Goal: Transaction & Acquisition: Book appointment/travel/reservation

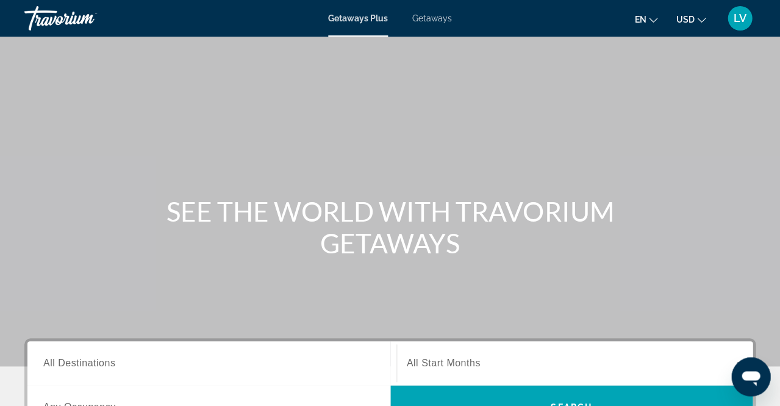
click at [430, 19] on span "Getaways" at bounding box center [432, 18] width 40 height 10
click at [699, 20] on icon "Change currency" at bounding box center [701, 20] width 9 height 9
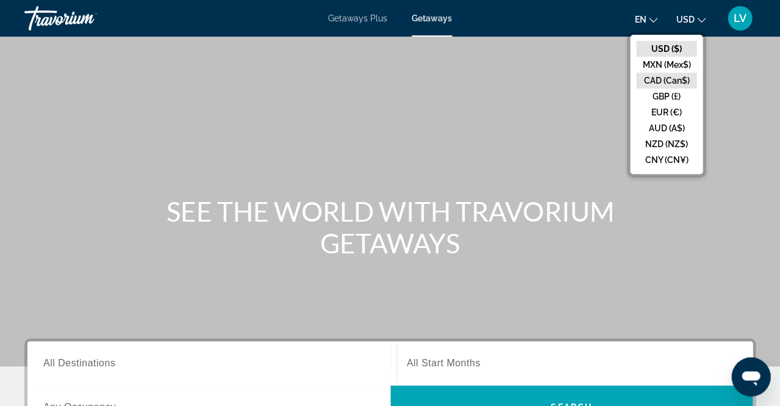
click at [677, 81] on button "CAD (Can$)" at bounding box center [666, 81] width 60 height 16
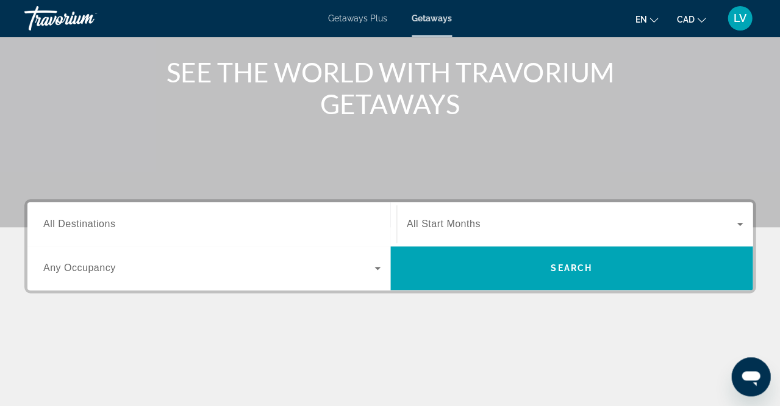
scroll to position [145, 0]
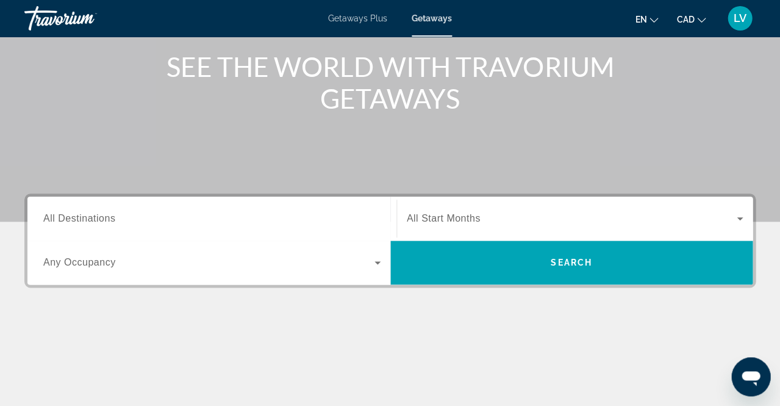
click at [54, 218] on span "All Destinations" at bounding box center [79, 218] width 72 height 10
click at [54, 218] on input "Destination All Destinations" at bounding box center [211, 219] width 337 height 15
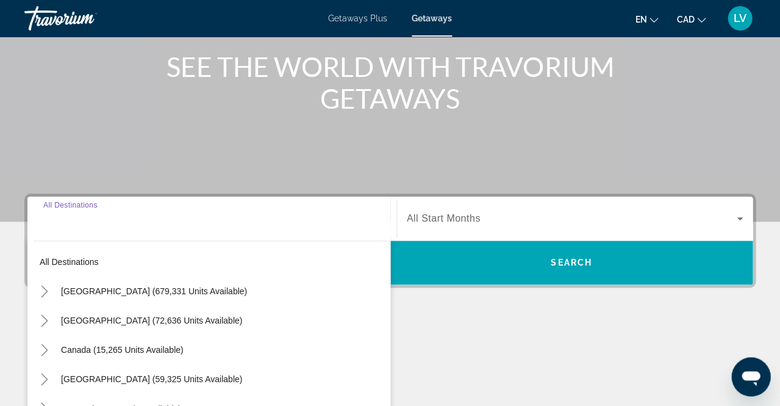
scroll to position [297, 0]
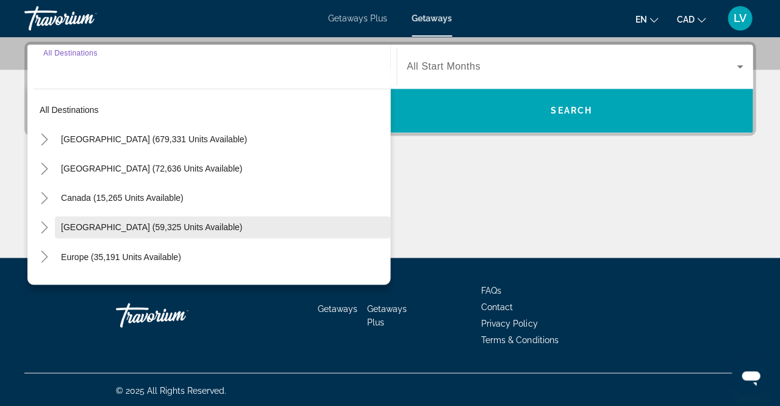
click at [96, 228] on span "[GEOGRAPHIC_DATA] (59,325 units available)" at bounding box center [151, 227] width 181 height 10
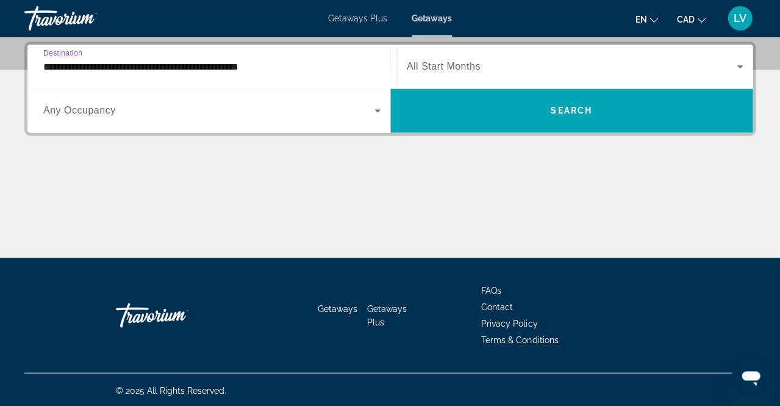
click at [153, 63] on input "**********" at bounding box center [211, 67] width 337 height 15
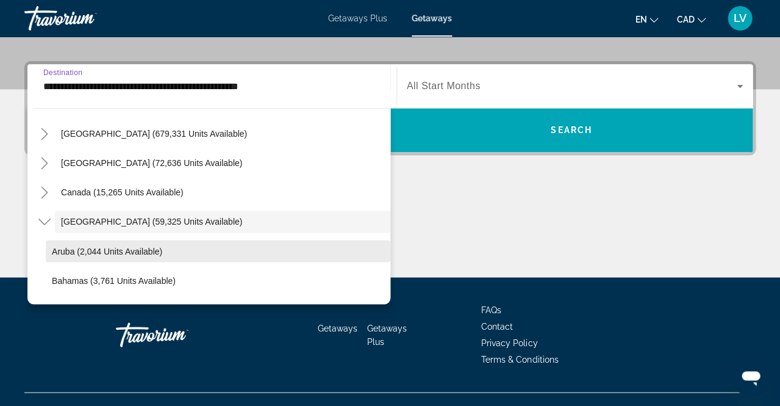
scroll to position [8, 0]
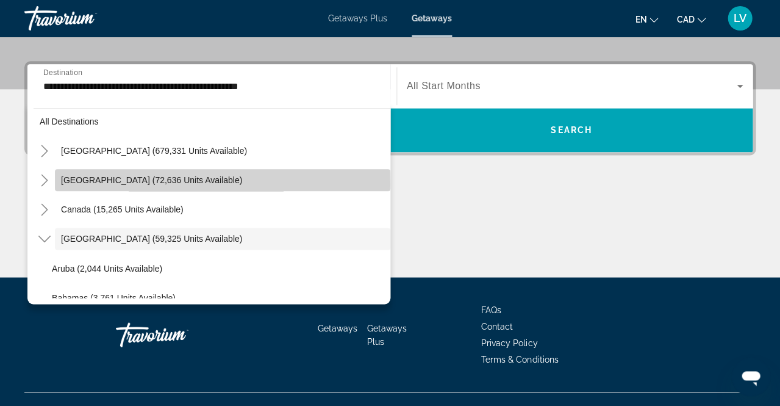
click at [104, 184] on span "[GEOGRAPHIC_DATA] (72,636 units available)" at bounding box center [151, 180] width 181 height 10
type input "**********"
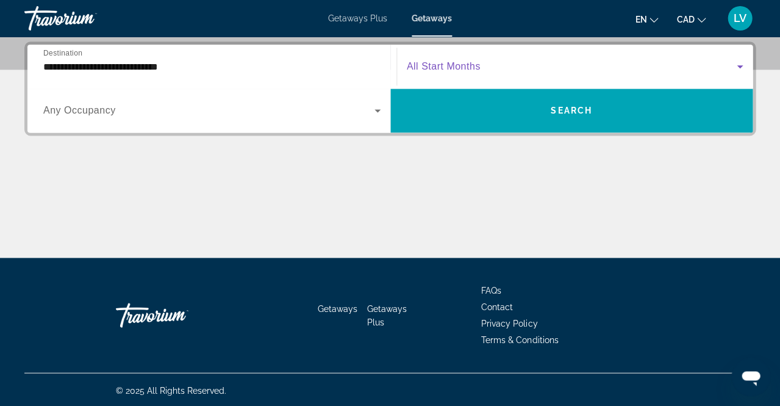
click at [742, 62] on icon "Search widget" at bounding box center [740, 66] width 15 height 15
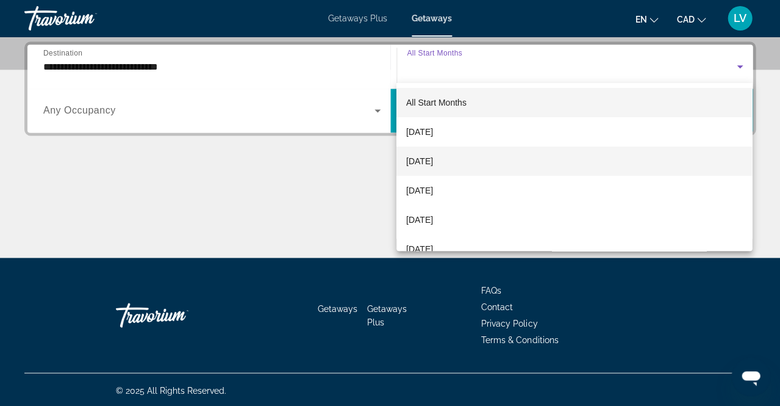
click at [433, 160] on span "[DATE]" at bounding box center [419, 161] width 27 height 15
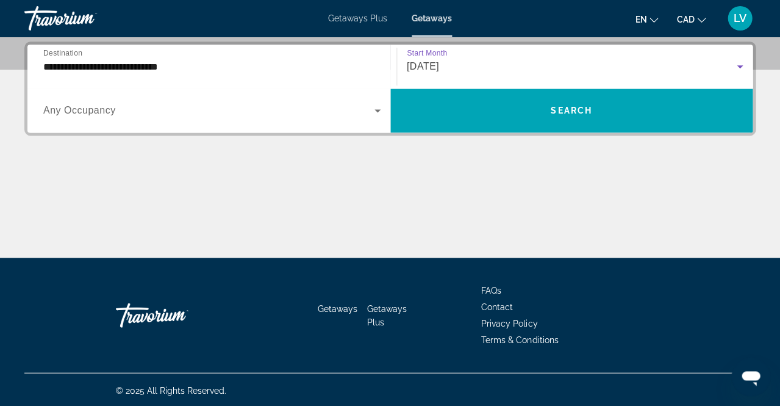
click at [378, 110] on icon "Search widget" at bounding box center [378, 110] width 6 height 3
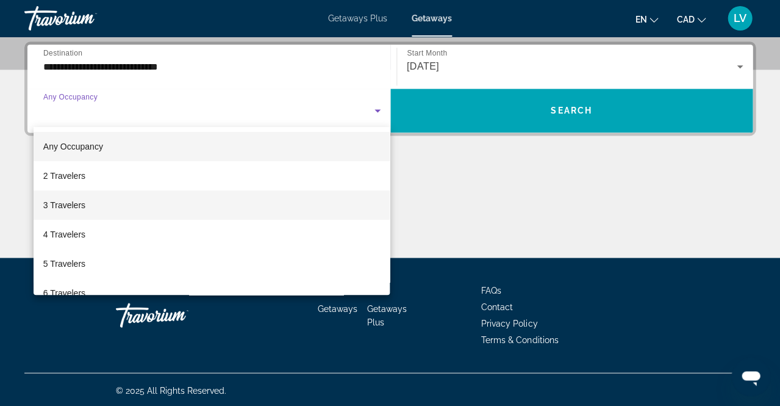
click at [73, 204] on span "3 Travelers" at bounding box center [64, 205] width 42 height 15
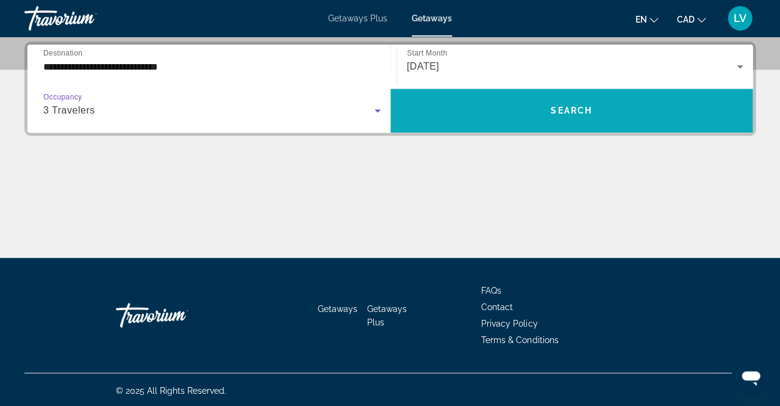
click at [578, 106] on span "Search" at bounding box center [571, 111] width 41 height 10
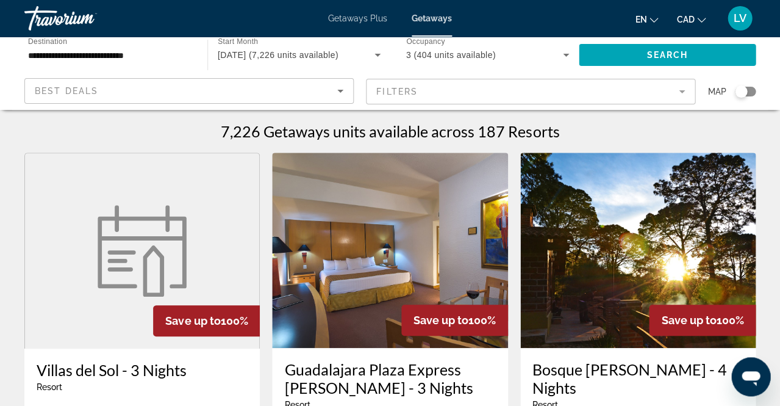
click at [447, 85] on mat-form-field "Filters" at bounding box center [530, 92] width 329 height 26
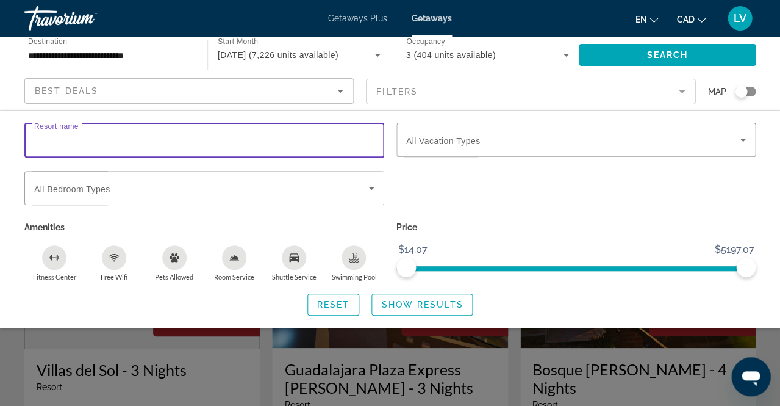
click at [98, 135] on input "Resort name" at bounding box center [204, 140] width 340 height 15
type input "***"
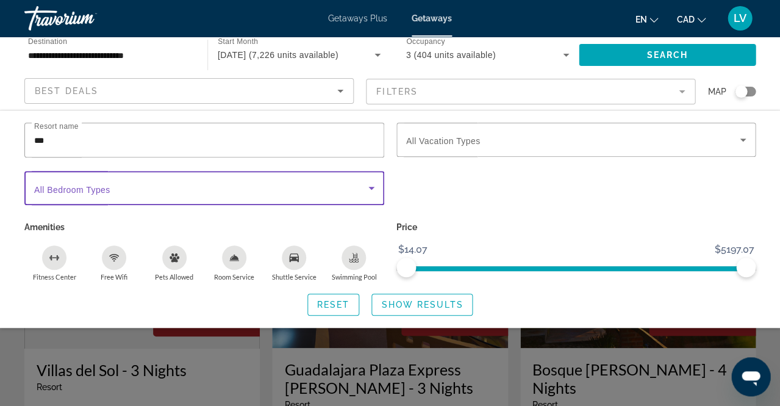
click at [372, 185] on icon "Search widget" at bounding box center [371, 188] width 15 height 15
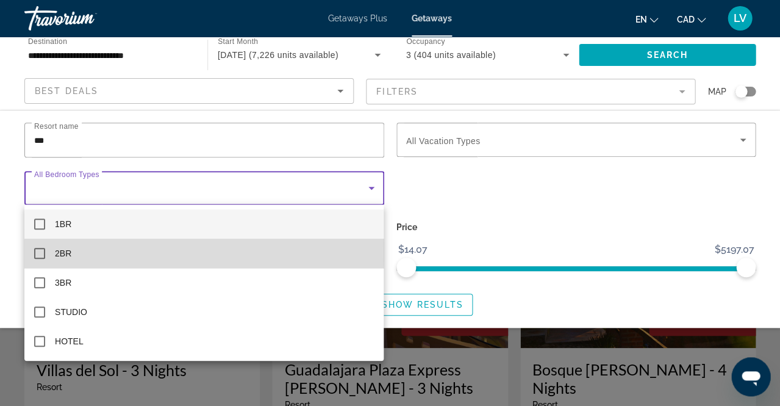
click at [79, 251] on mat-option "2BR" at bounding box center [203, 253] width 359 height 29
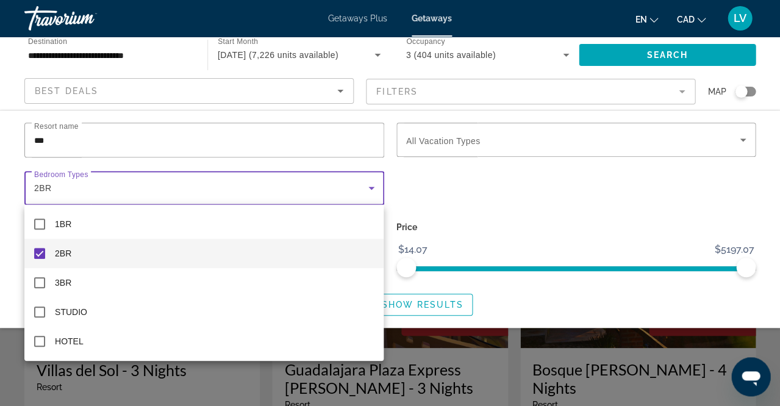
click at [579, 205] on div at bounding box center [390, 203] width 780 height 406
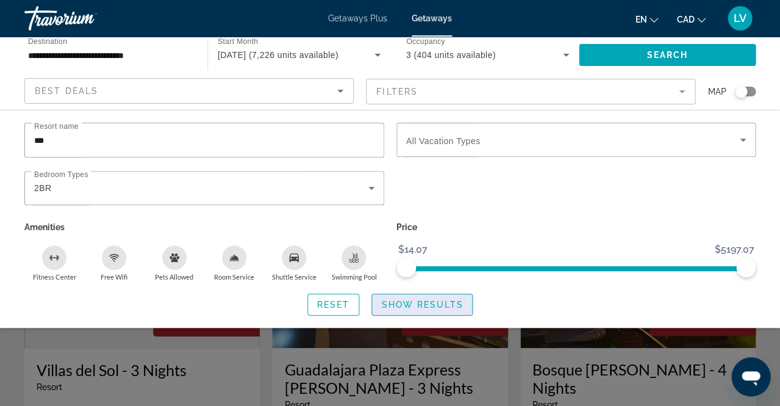
click at [439, 303] on span "Show Results" at bounding box center [422, 305] width 82 height 10
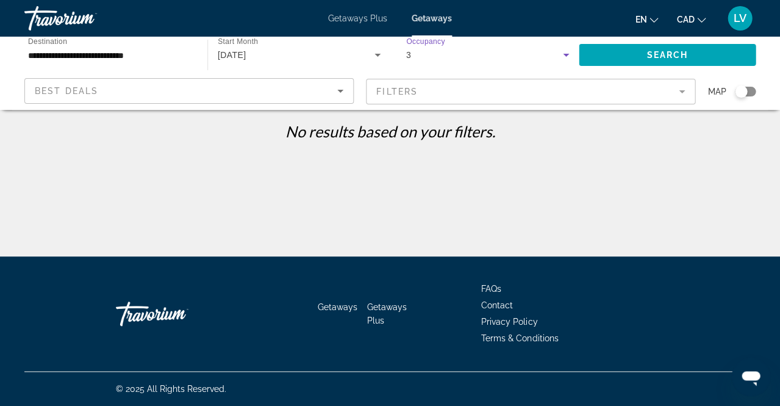
click at [565, 52] on icon "Search widget" at bounding box center [566, 55] width 15 height 15
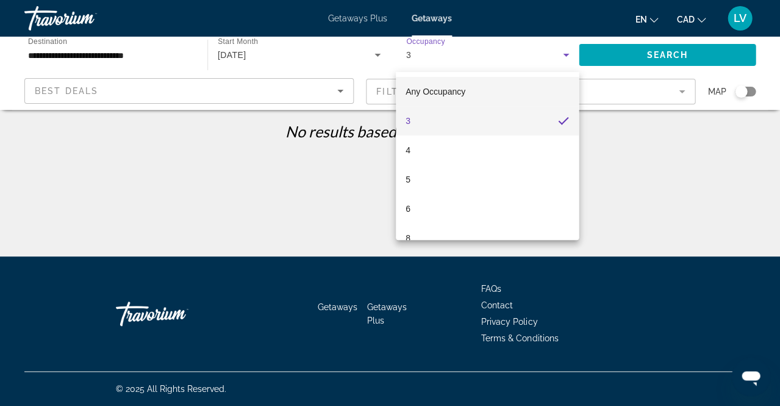
click at [468, 90] on mat-option "Any Occupancy" at bounding box center [487, 91] width 183 height 29
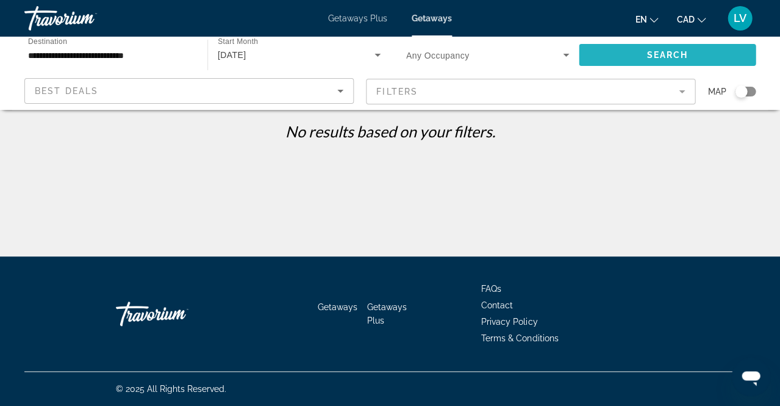
click at [681, 52] on span "Search" at bounding box center [667, 55] width 41 height 10
click at [437, 95] on mat-form-field "Filters" at bounding box center [530, 92] width 329 height 26
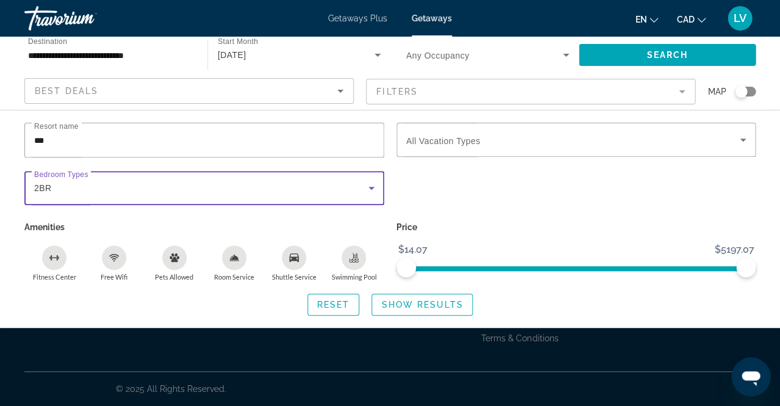
click at [374, 189] on icon "Search widget" at bounding box center [371, 188] width 15 height 15
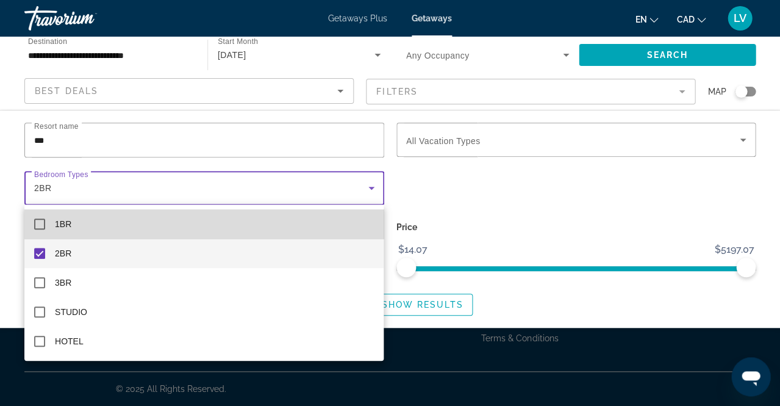
click at [60, 223] on span "1BR" at bounding box center [63, 224] width 16 height 15
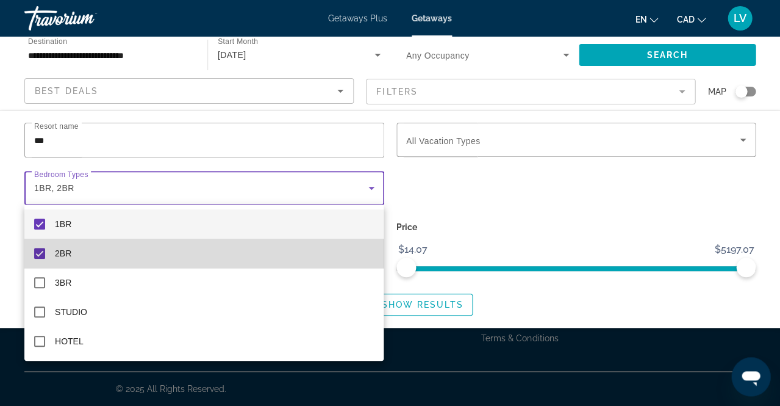
click at [40, 251] on mat-pseudo-checkbox at bounding box center [39, 253] width 11 height 11
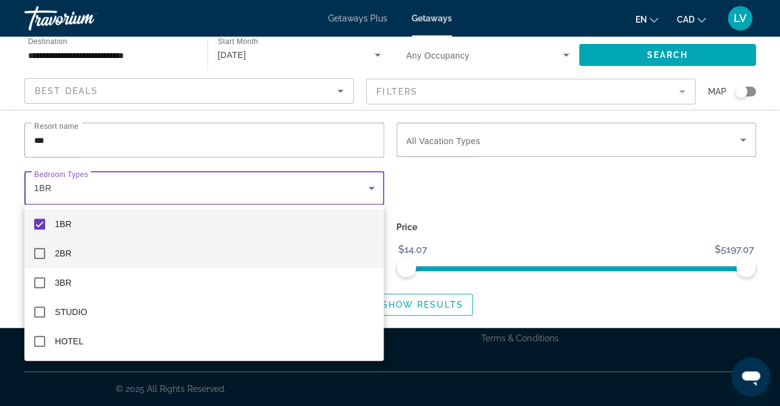
click at [38, 221] on mat-pseudo-checkbox at bounding box center [39, 223] width 11 height 11
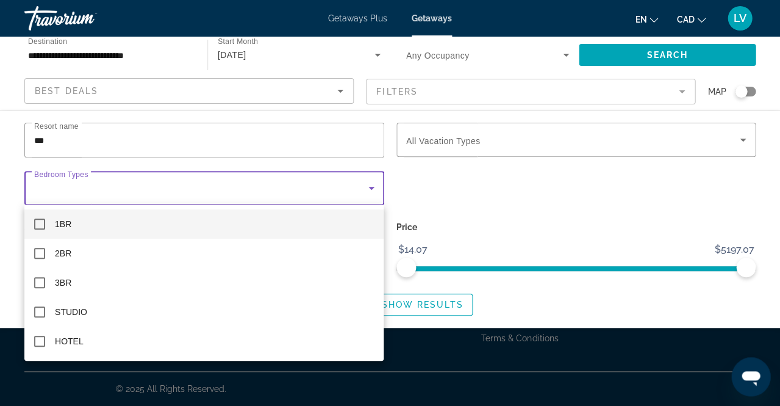
click at [431, 305] on div at bounding box center [390, 203] width 780 height 406
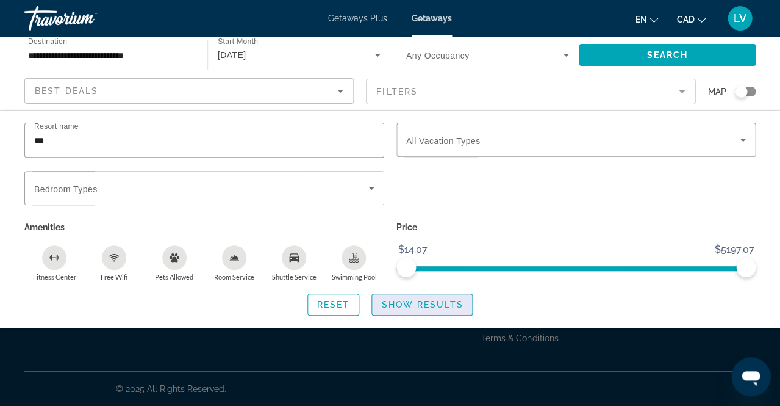
click at [431, 306] on span "Show Results" at bounding box center [422, 305] width 82 height 10
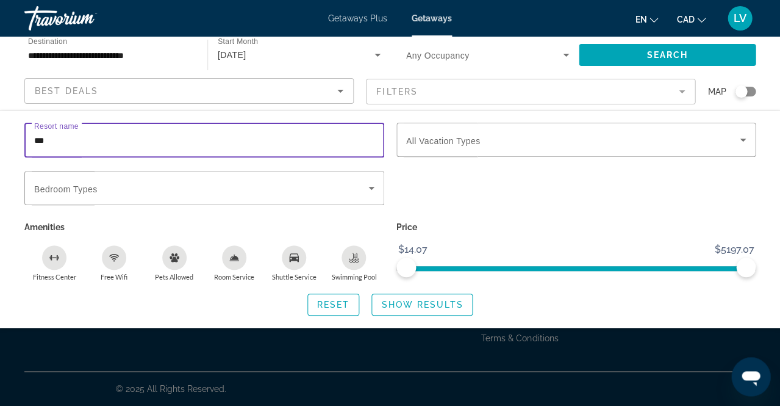
drag, startPoint x: 50, startPoint y: 141, endPoint x: 21, endPoint y: 140, distance: 28.7
click at [21, 140] on div "Resort name ***" at bounding box center [204, 147] width 372 height 48
click at [329, 306] on span "Reset" at bounding box center [333, 305] width 33 height 10
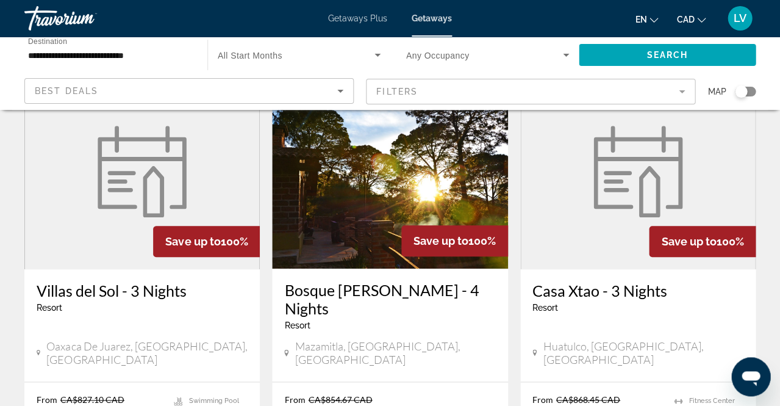
scroll to position [105, 0]
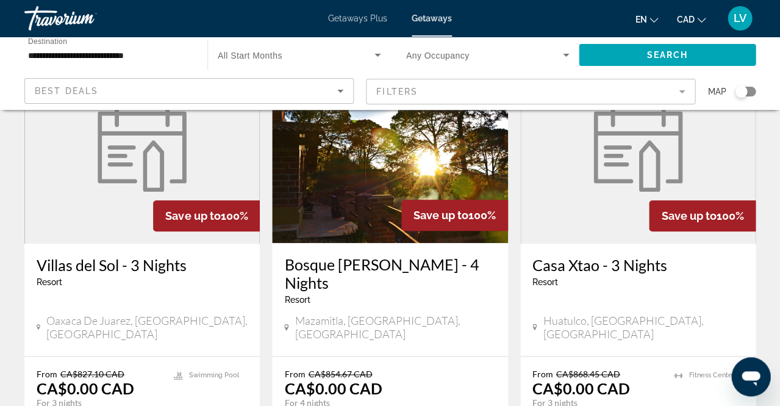
click at [486, 87] on mat-form-field "Filters" at bounding box center [530, 92] width 329 height 26
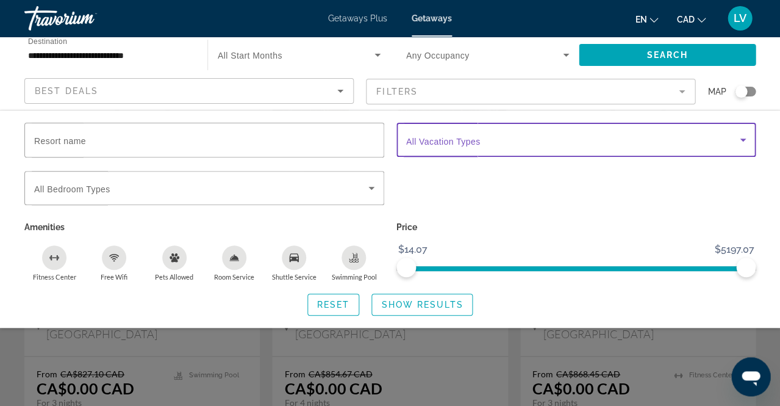
click at [485, 141] on span "Search widget" at bounding box center [573, 139] width 334 height 15
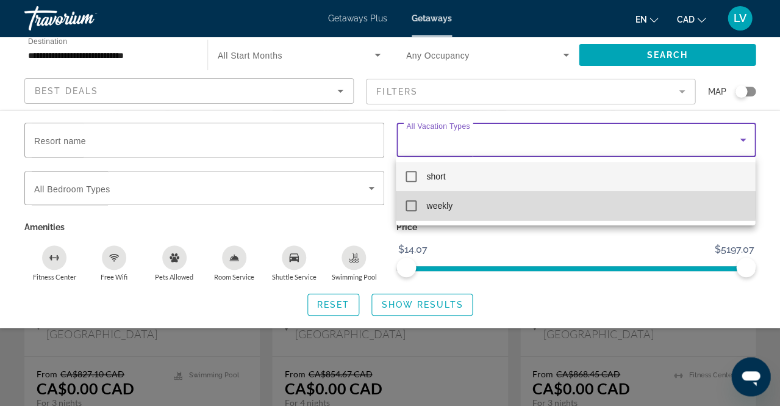
click at [411, 201] on mat-pseudo-checkbox at bounding box center [411, 205] width 11 height 11
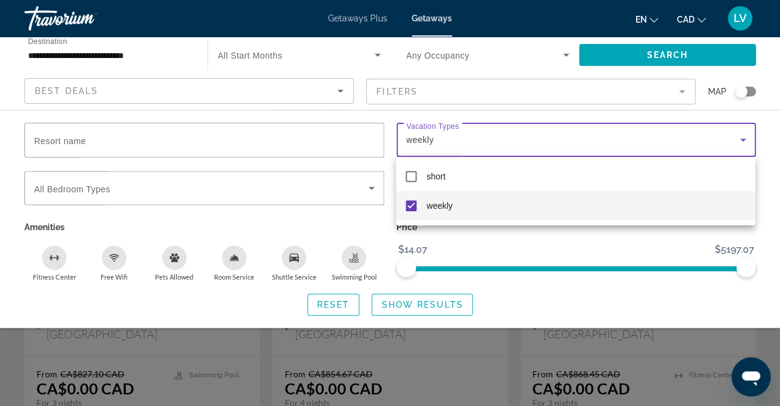
click at [473, 244] on div at bounding box center [390, 203] width 780 height 406
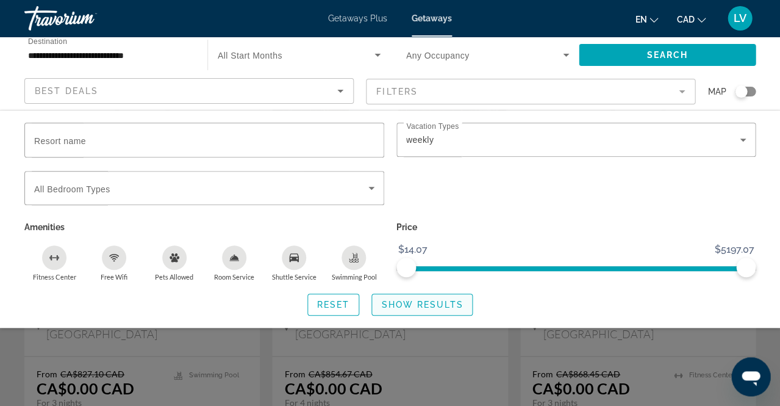
click at [418, 307] on span "Show Results" at bounding box center [422, 305] width 82 height 10
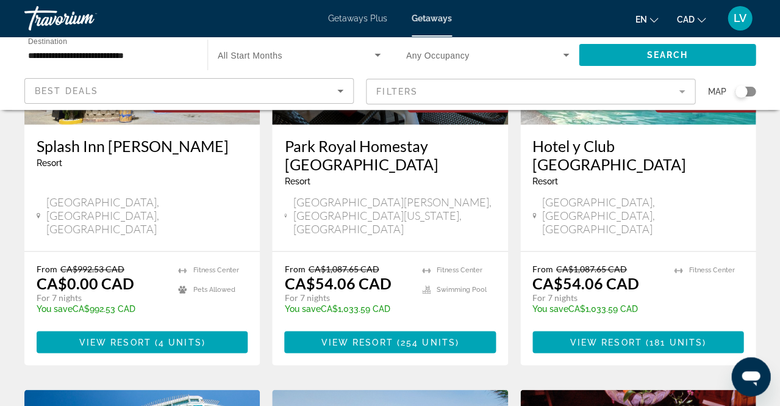
scroll to position [223, 0]
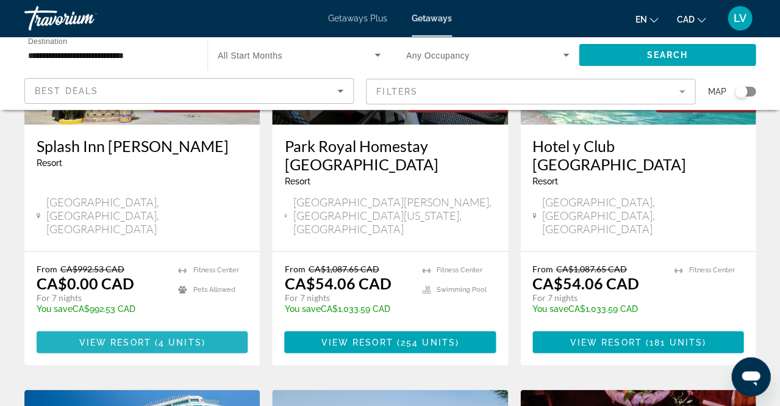
click at [167, 337] on span "4 units" at bounding box center [180, 342] width 43 height 10
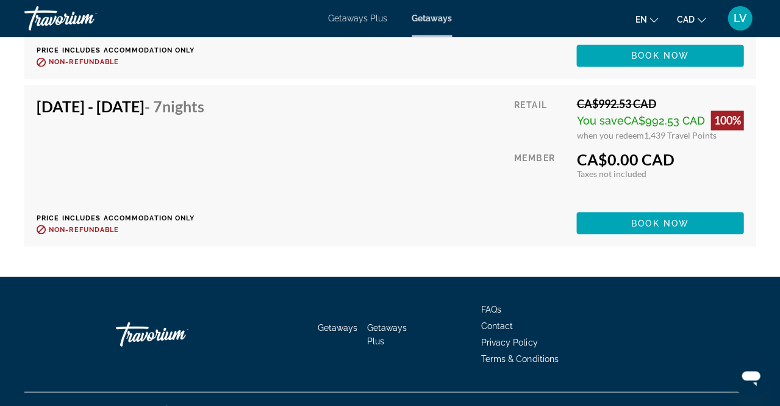
scroll to position [2481, 0]
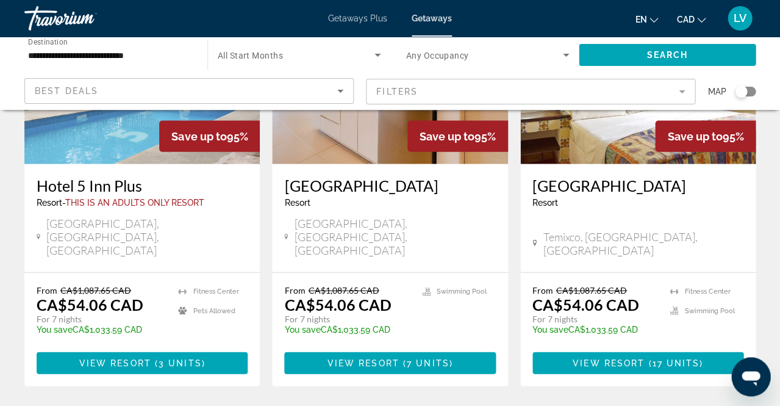
scroll to position [1570, 0]
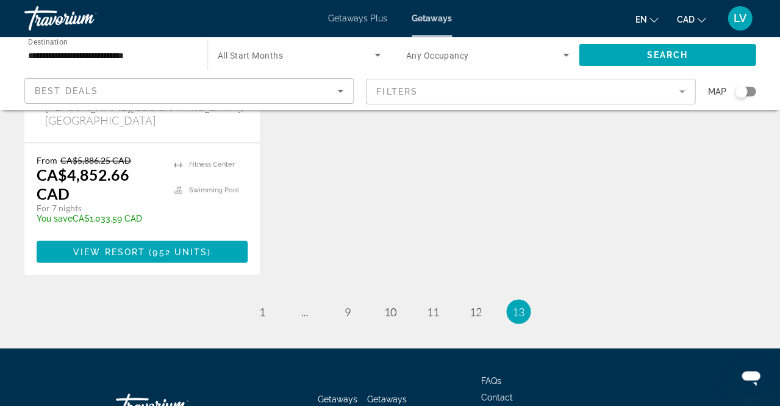
scroll to position [345, 0]
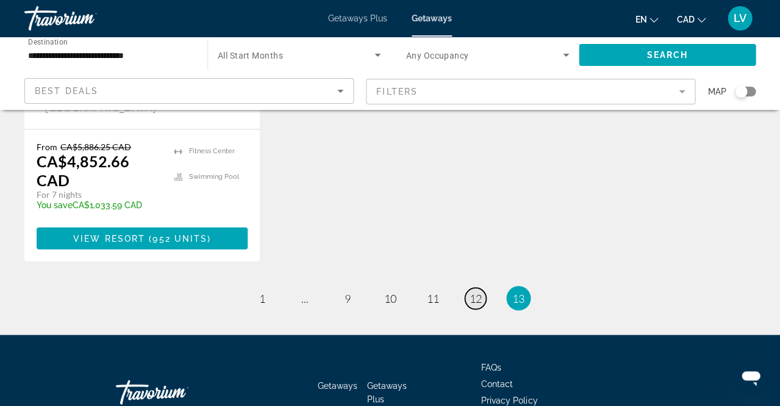
click at [476, 291] on span "12" at bounding box center [476, 297] width 12 height 13
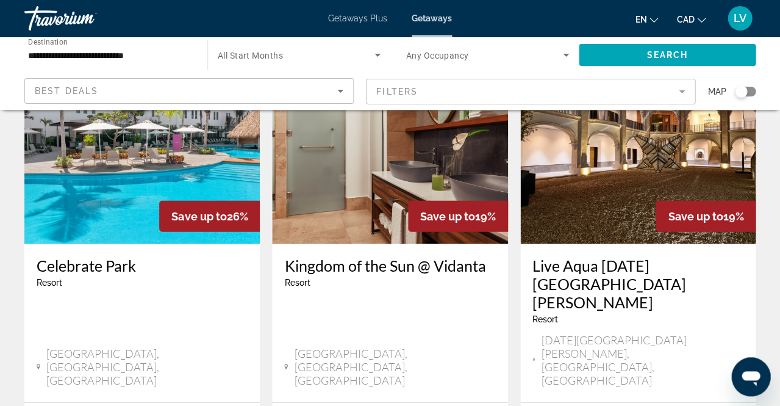
scroll to position [1527, 0]
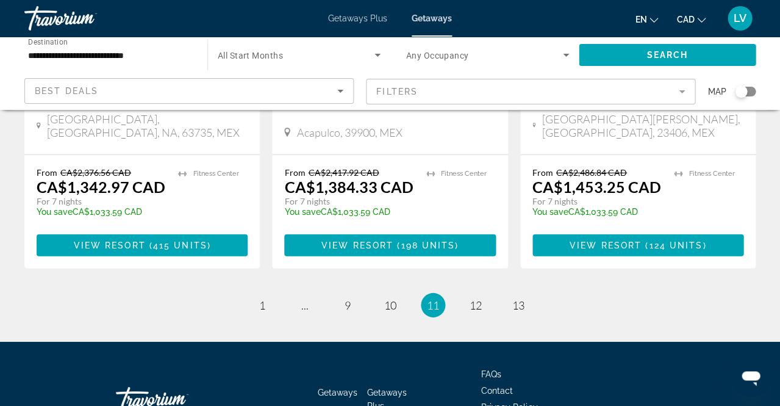
scroll to position [1682, 0]
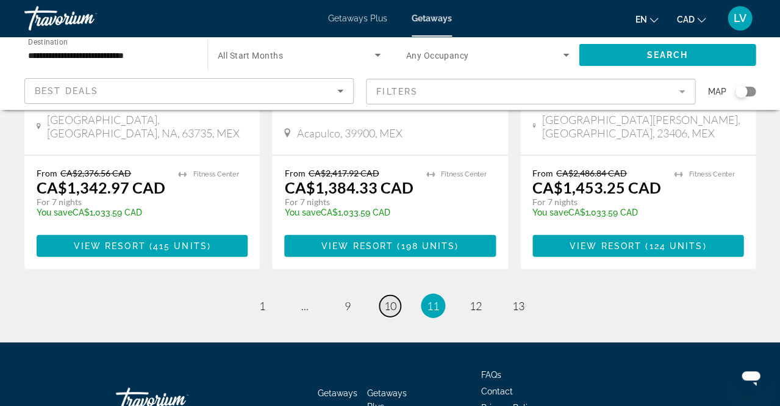
click at [389, 299] on span "10" at bounding box center [390, 305] width 12 height 13
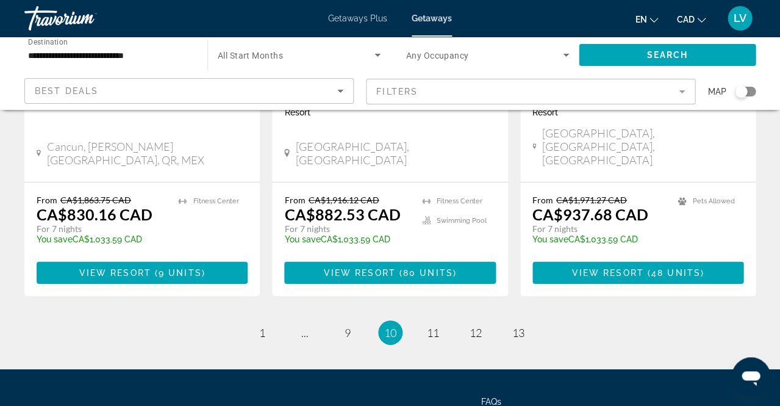
scroll to position [1709, 0]
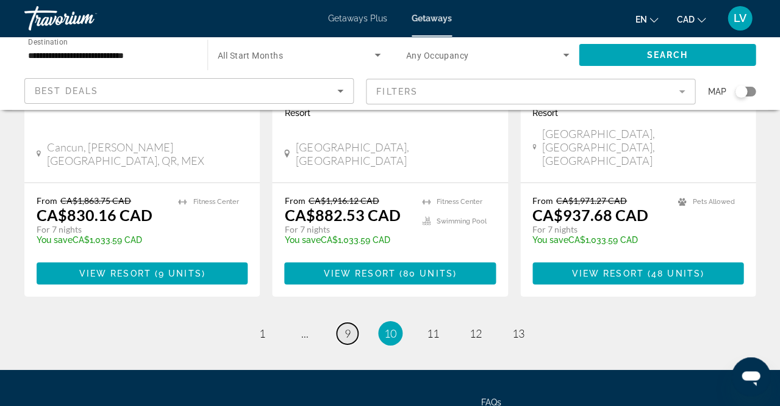
click at [345, 326] on span "9" at bounding box center [348, 332] width 6 height 13
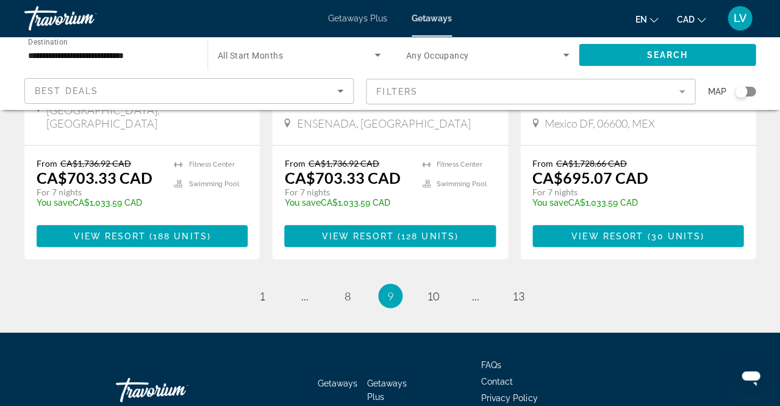
scroll to position [1669, 0]
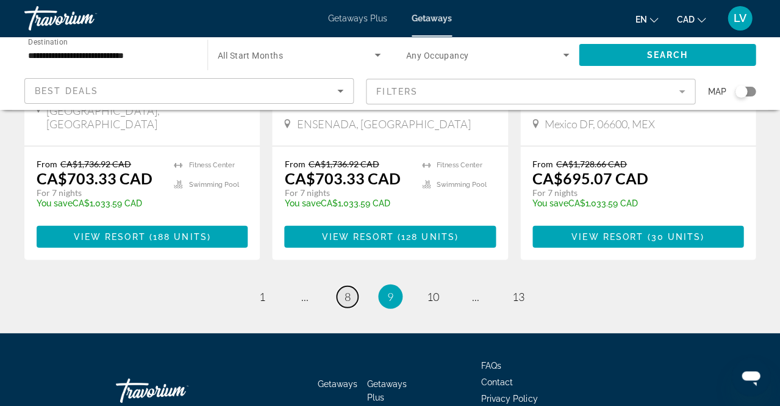
click at [345, 290] on span "8" at bounding box center [348, 296] width 6 height 13
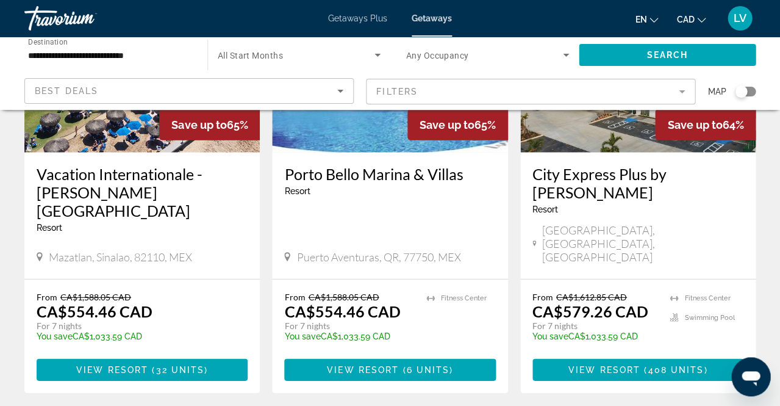
scroll to position [1600, 0]
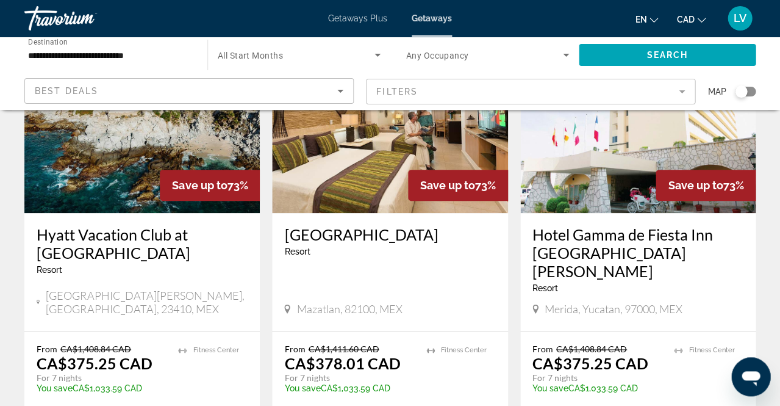
scroll to position [143, 0]
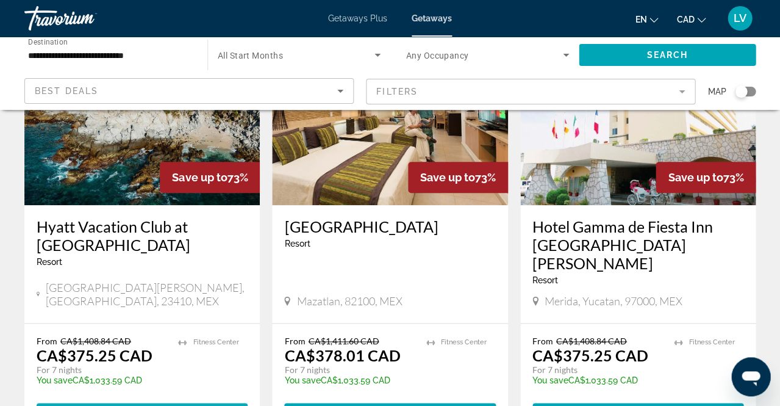
click at [148, 405] on span "Main content" at bounding box center [150, 414] width 4 height 10
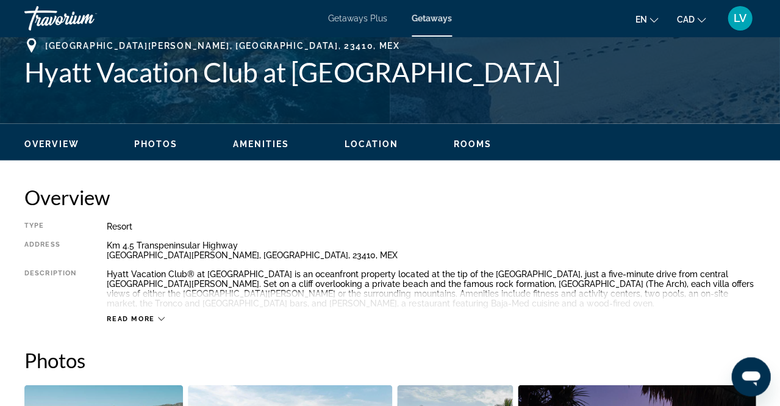
scroll to position [494, 0]
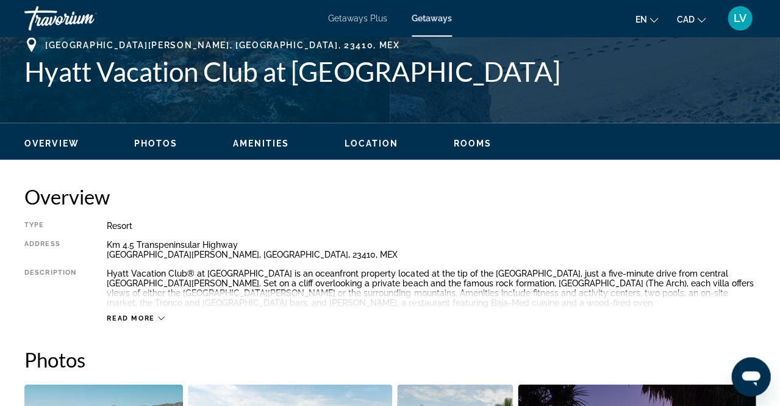
click at [146, 314] on span "Read more" at bounding box center [131, 318] width 48 height 8
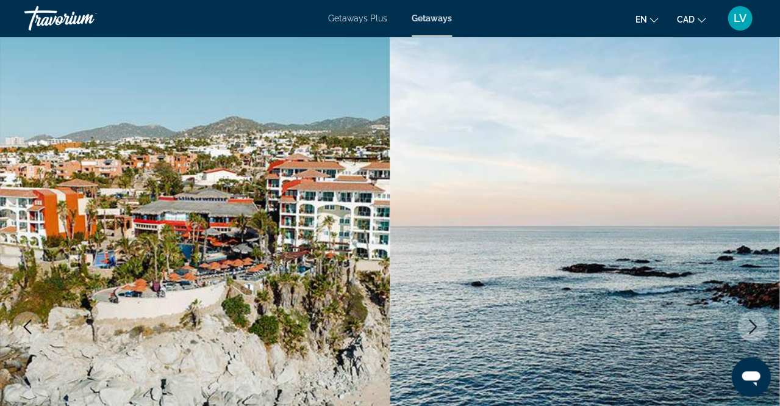
scroll to position [0, 0]
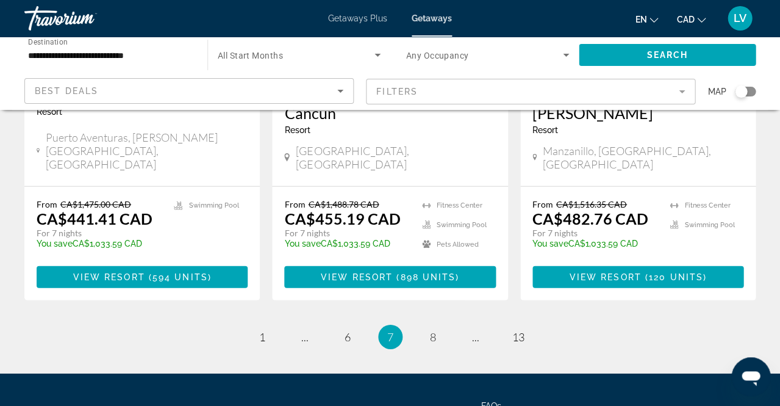
scroll to position [1669, 0]
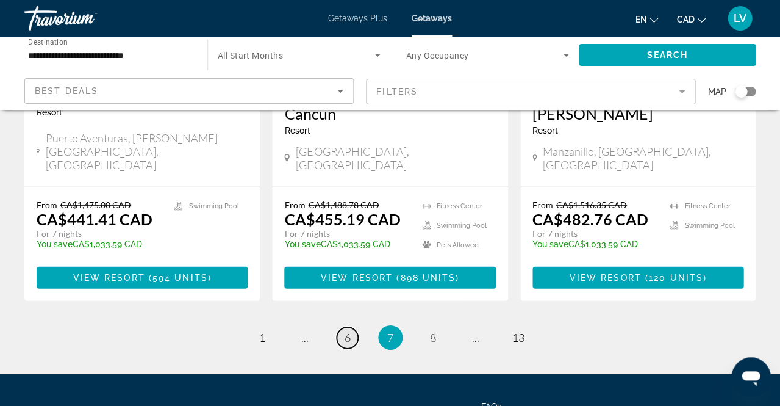
click at [350, 331] on span "6" at bounding box center [348, 337] width 6 height 13
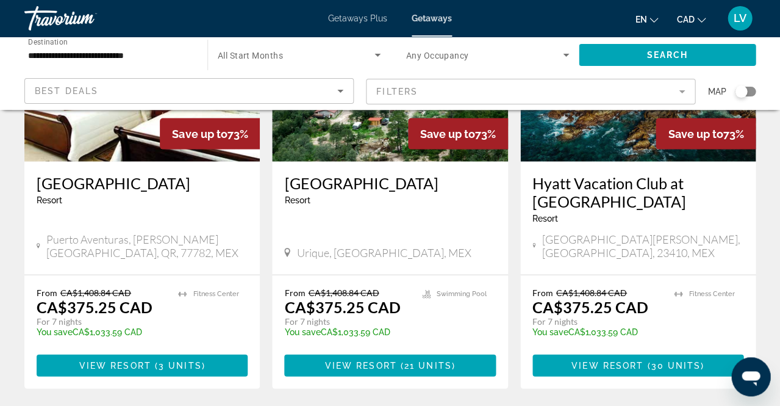
scroll to position [1559, 0]
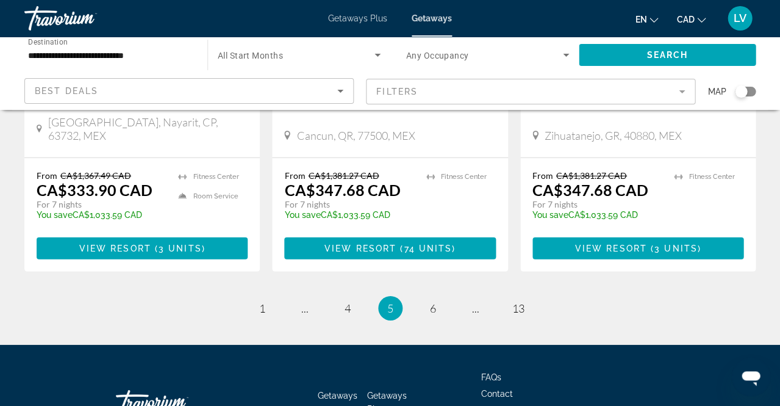
scroll to position [1688, 0]
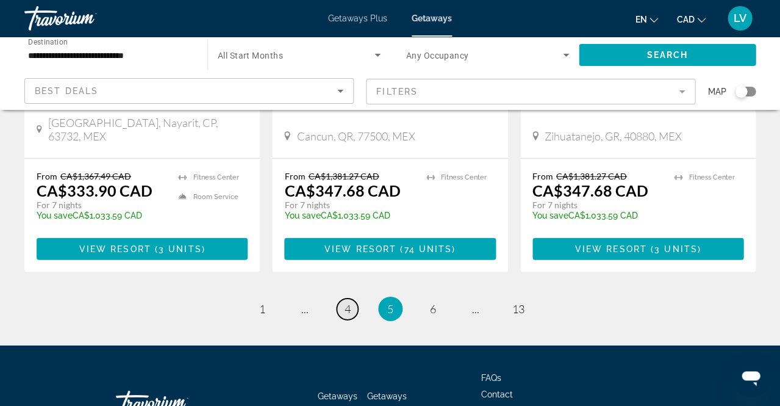
click at [348, 302] on span "4" at bounding box center [348, 308] width 6 height 13
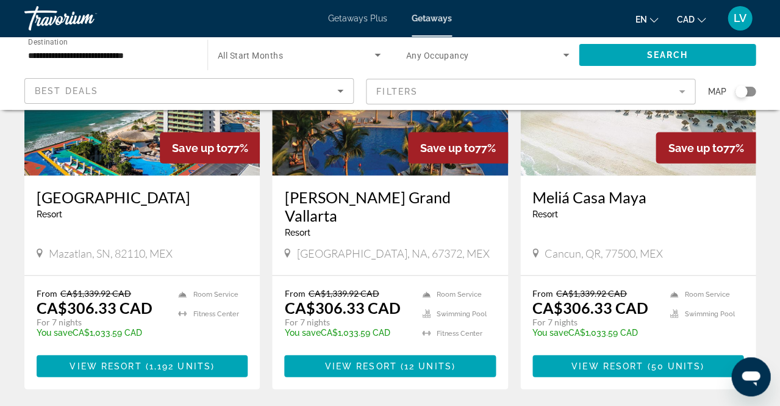
scroll to position [1558, 0]
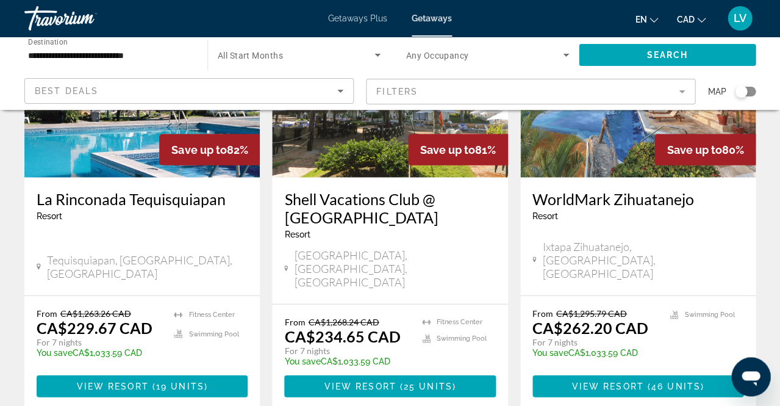
scroll to position [1554, 0]
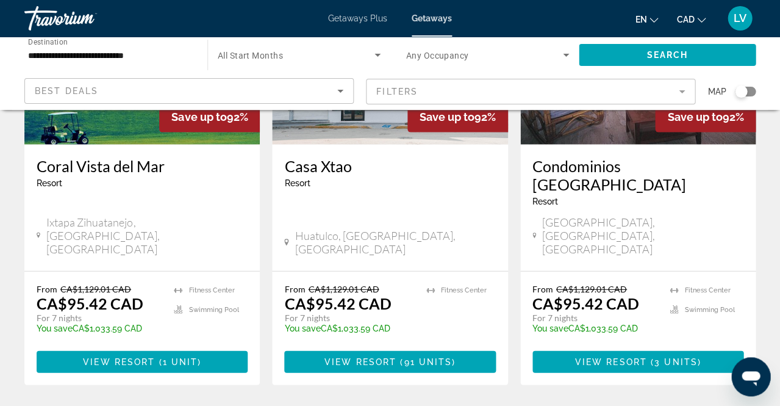
scroll to position [1576, 0]
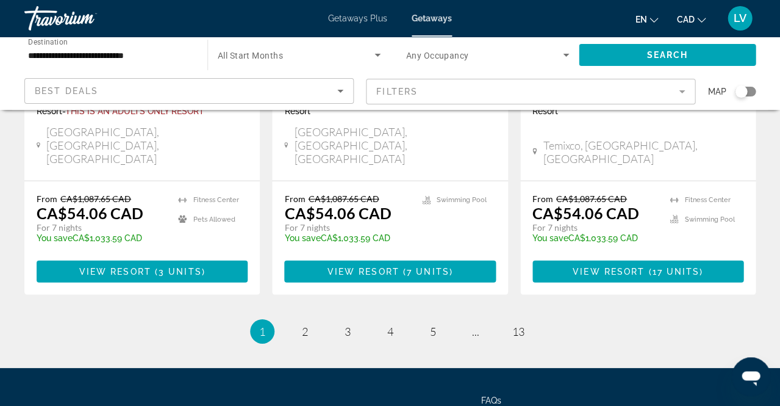
scroll to position [1659, 0]
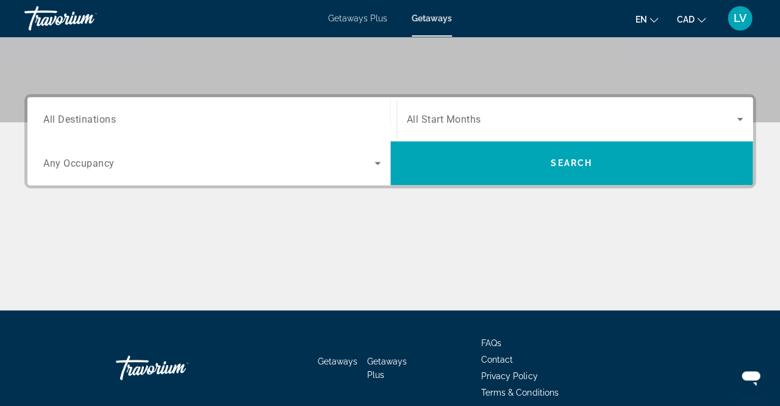
scroll to position [252, 0]
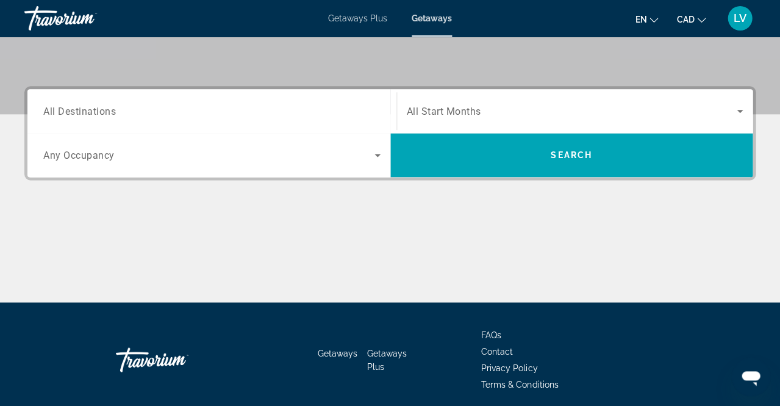
click at [85, 109] on span "All Destinations" at bounding box center [79, 111] width 73 height 12
click at [85, 109] on input "Destination All Destinations" at bounding box center [211, 111] width 337 height 15
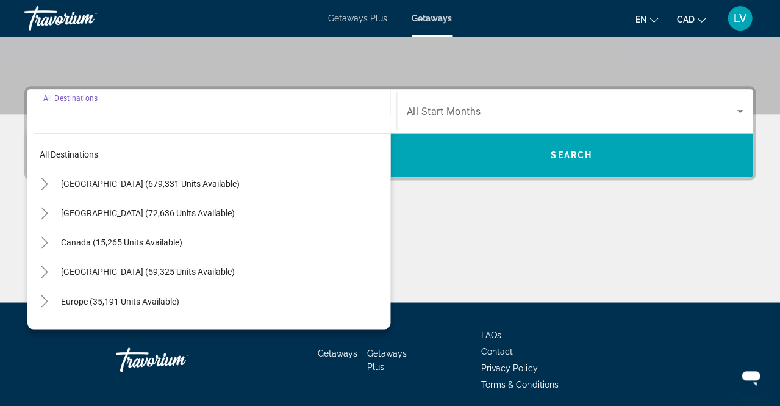
scroll to position [297, 0]
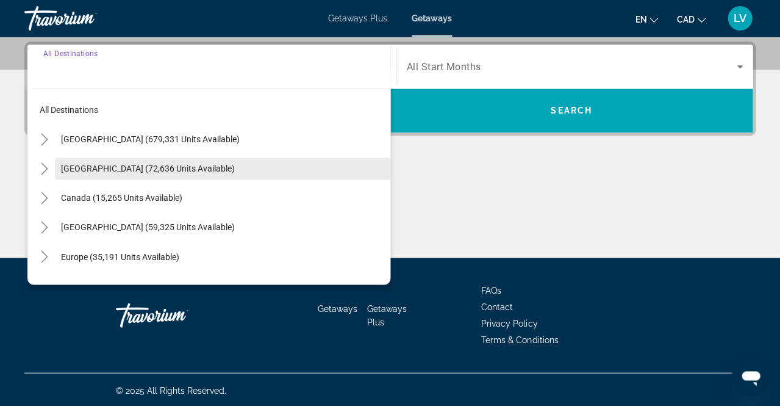
click at [97, 168] on span "[GEOGRAPHIC_DATA] (72,636 units available)" at bounding box center [148, 169] width 174 height 10
type input "**********"
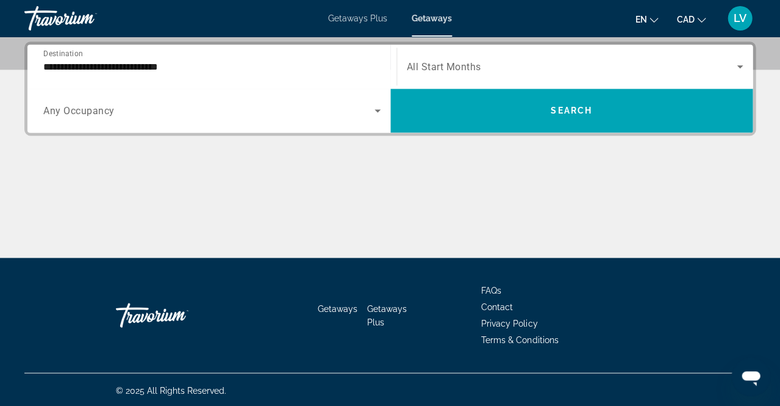
click at [476, 68] on span "All Start Months" at bounding box center [444, 67] width 74 height 12
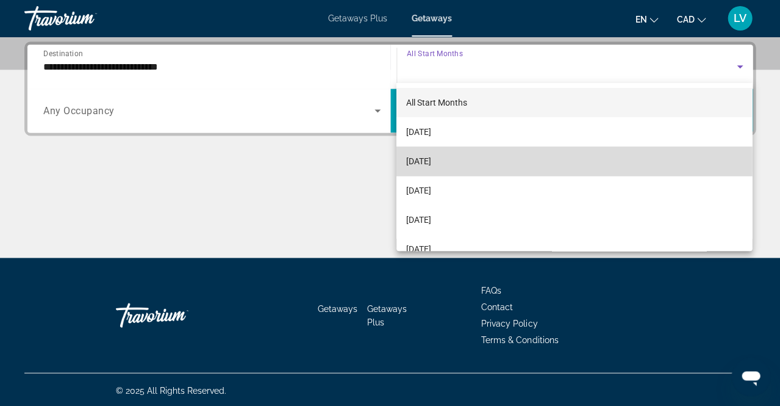
click at [431, 162] on span "[DATE]" at bounding box center [418, 161] width 25 height 15
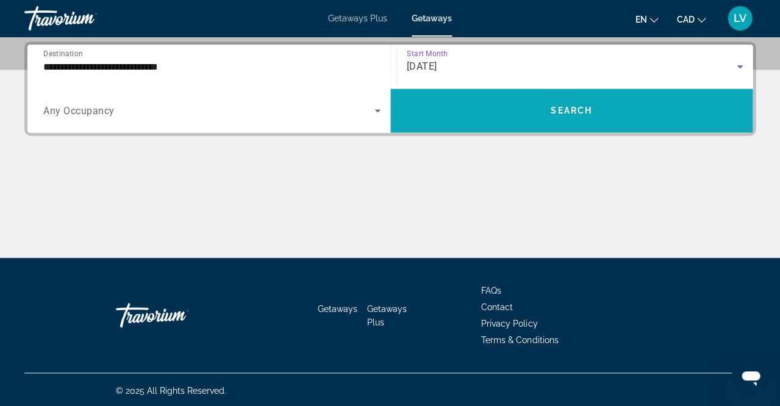
click at [553, 107] on span "Search" at bounding box center [571, 111] width 41 height 10
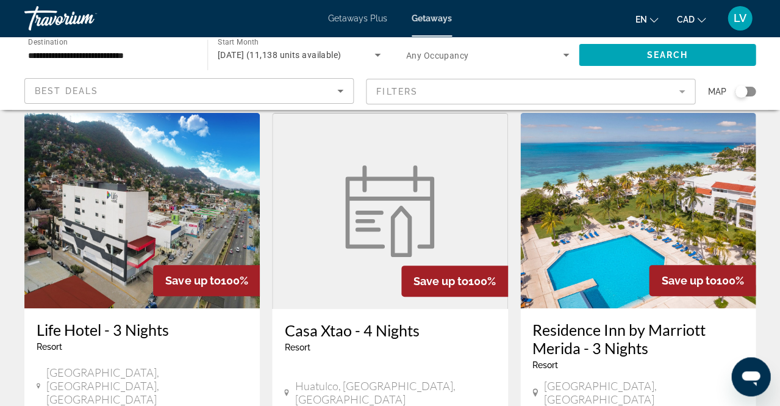
scroll to position [947, 0]
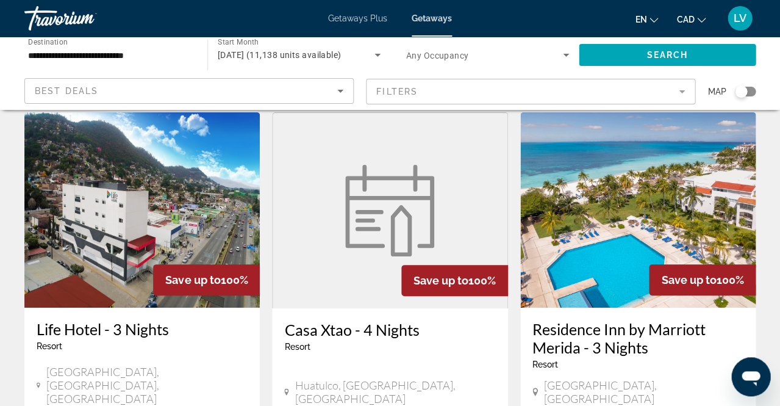
click at [565, 88] on mat-form-field "Filters" at bounding box center [530, 92] width 329 height 26
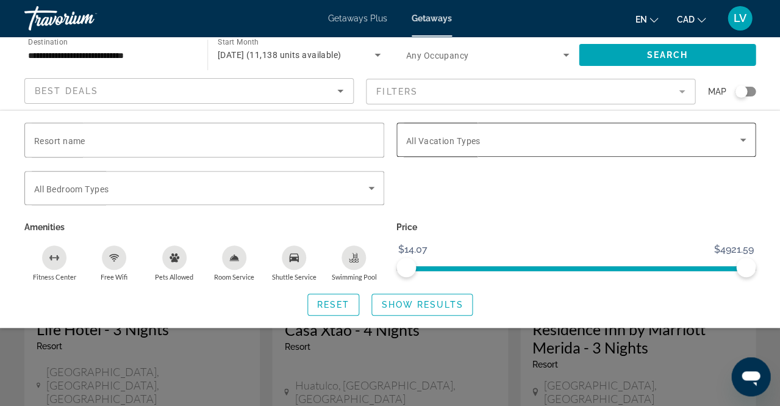
click at [525, 136] on span "Search widget" at bounding box center [573, 139] width 334 height 15
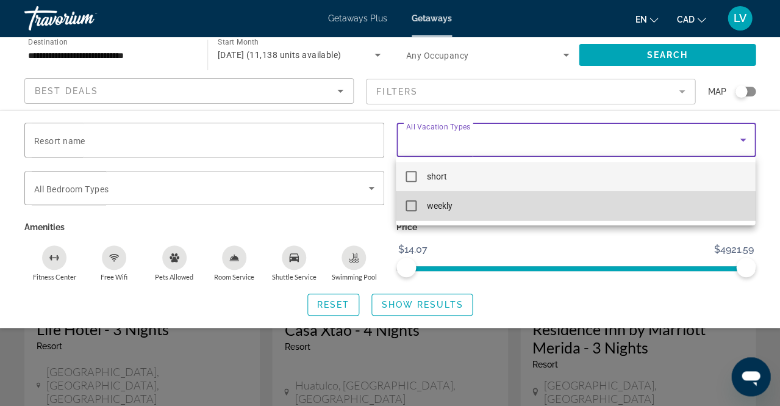
click at [412, 207] on mat-pseudo-checkbox at bounding box center [411, 205] width 11 height 11
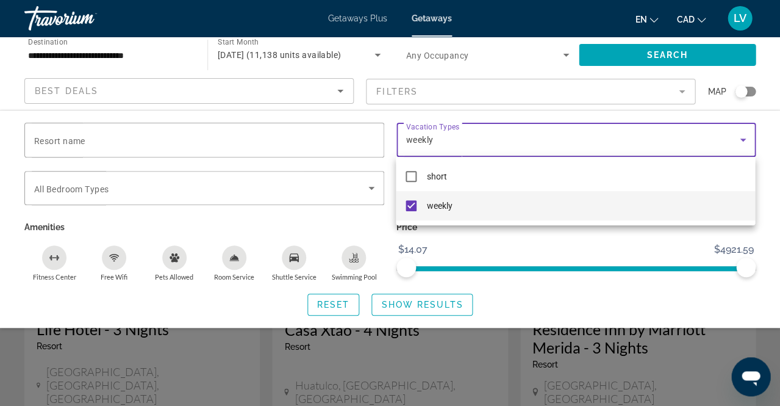
click at [289, 261] on div at bounding box center [390, 203] width 780 height 406
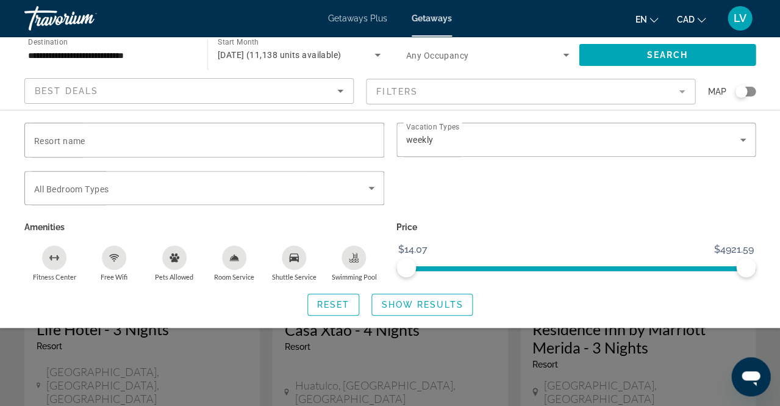
click at [297, 259] on icon "Shuttle Service" at bounding box center [294, 257] width 10 height 9
click at [355, 262] on div "Swimming Pool" at bounding box center [354, 257] width 24 height 24
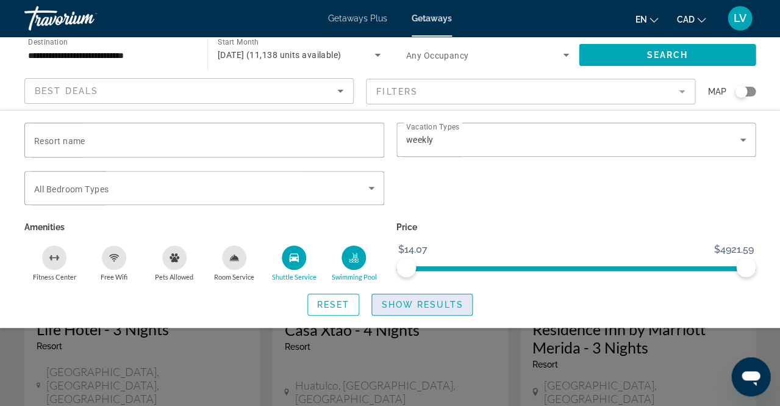
click at [420, 306] on span "Show Results" at bounding box center [422, 305] width 82 height 10
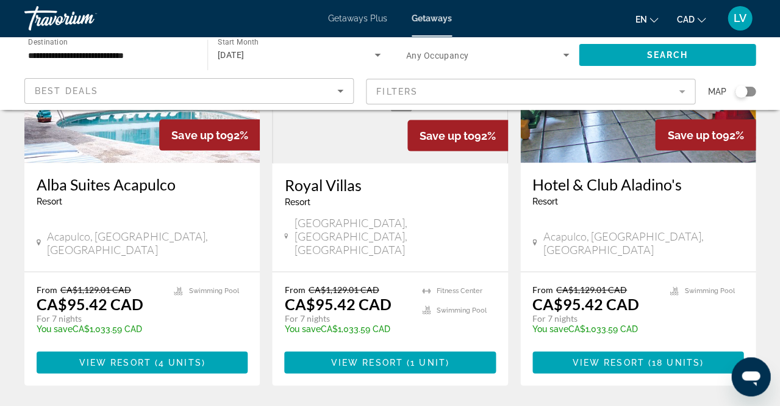
scroll to position [1558, 0]
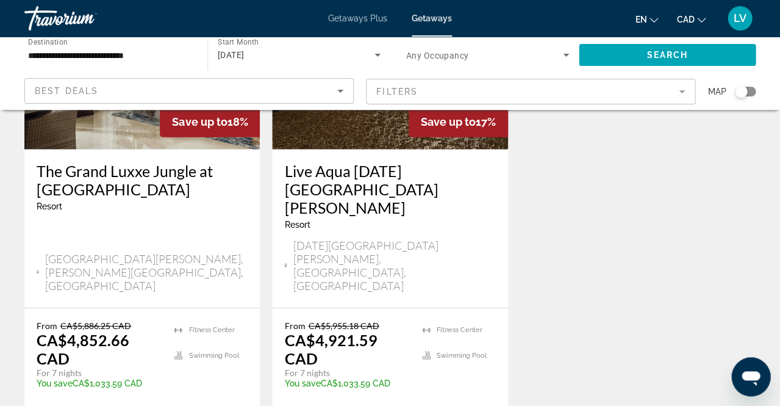
scroll to position [1635, 0]
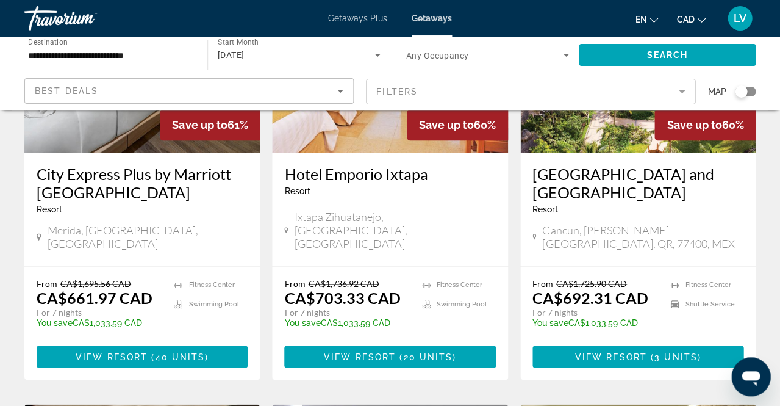
scroll to position [196, 0]
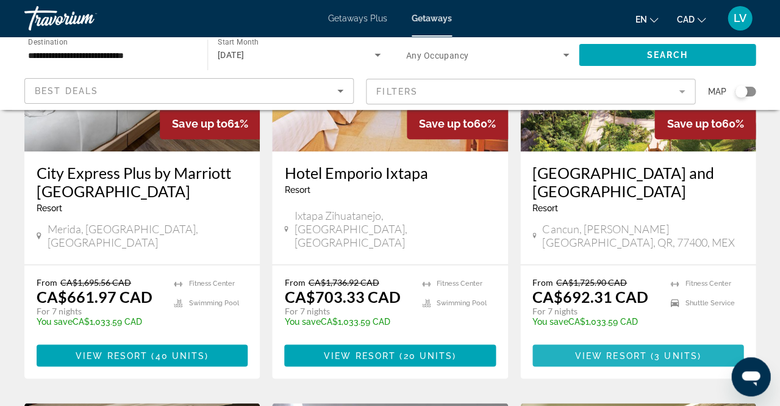
click at [612, 350] on span "View Resort" at bounding box center [611, 355] width 72 height 10
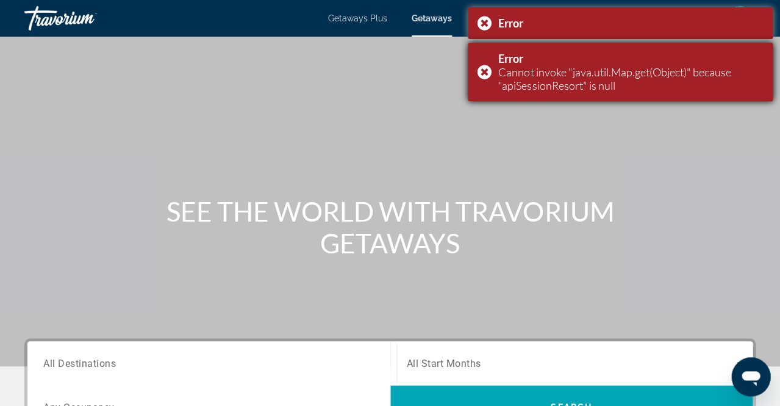
click at [481, 75] on div "Error Cannot invoke "java.util.Map.get(Object)" because "apiSessionResort" is n…" at bounding box center [620, 72] width 305 height 59
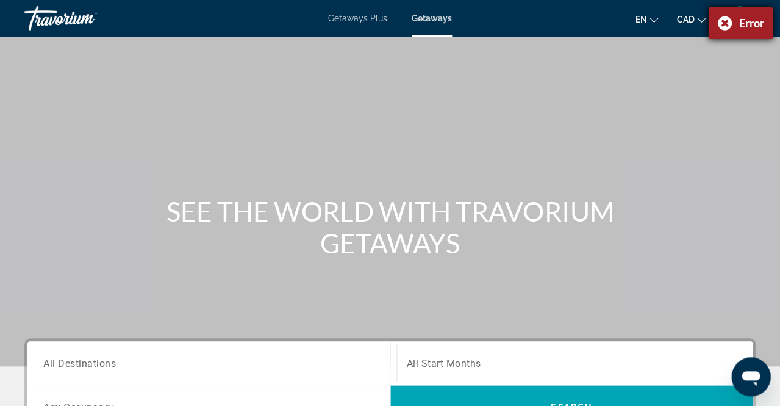
click at [724, 23] on div "Error" at bounding box center [740, 23] width 65 height 32
click at [370, 21] on span "Getaways Plus" at bounding box center [357, 18] width 59 height 10
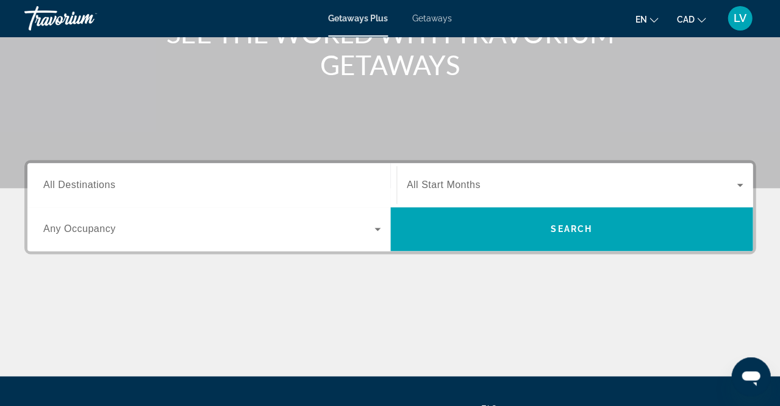
scroll to position [201, 0]
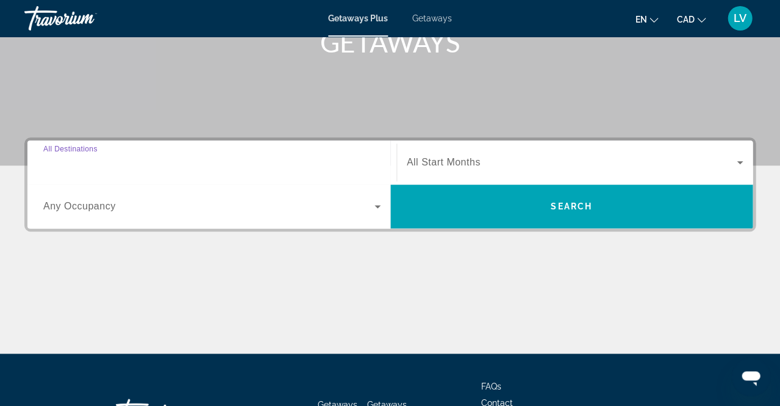
click at [166, 156] on input "Destination All Destinations" at bounding box center [211, 163] width 337 height 15
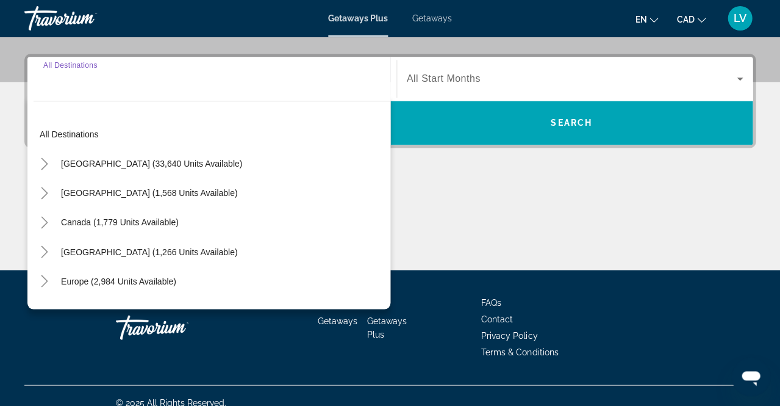
scroll to position [297, 0]
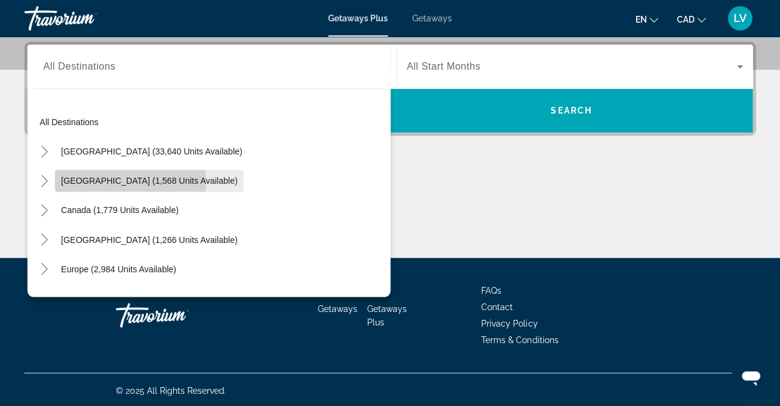
click at [130, 182] on span "Mexico (1,568 units available)" at bounding box center [149, 181] width 176 height 10
type input "**********"
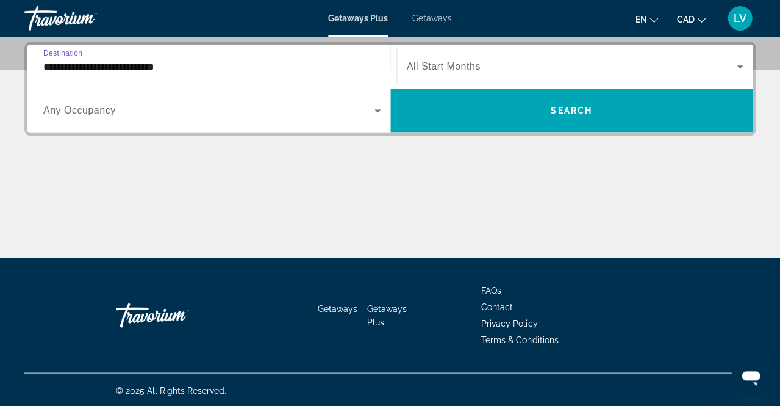
click at [439, 70] on span "All Start Months" at bounding box center [444, 66] width 74 height 10
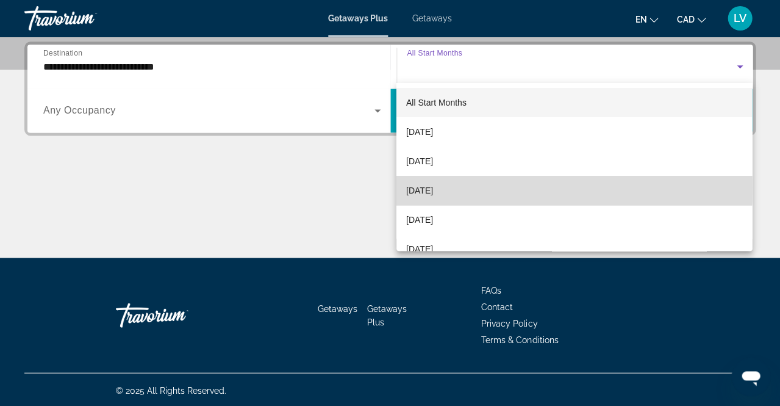
click at [433, 187] on span "[DATE]" at bounding box center [419, 190] width 27 height 15
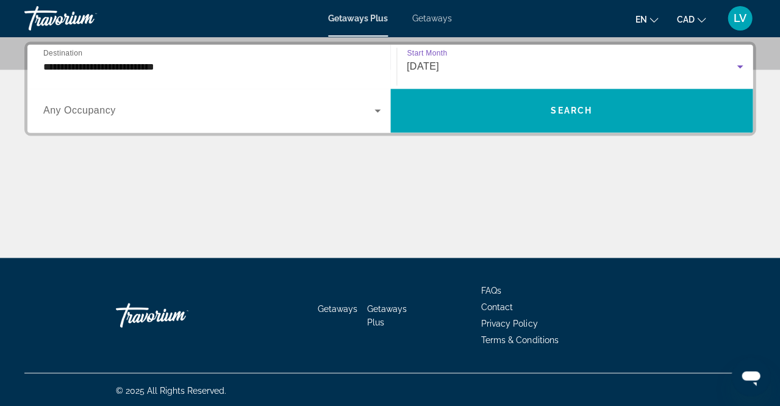
click at [370, 112] on span "Search widget" at bounding box center [208, 110] width 331 height 15
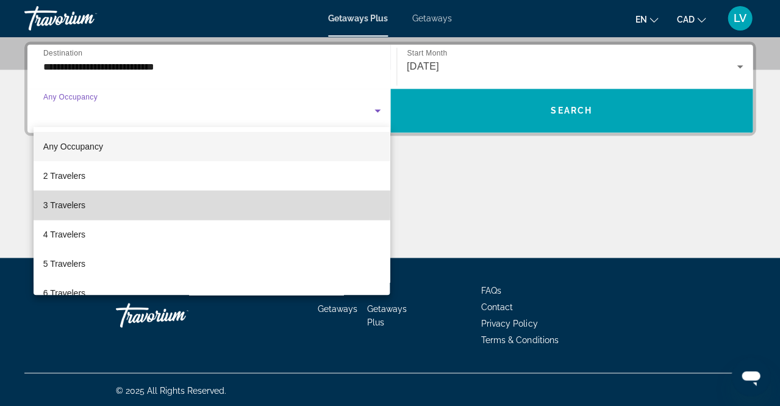
click at [87, 204] on mat-option "3 Travelers" at bounding box center [212, 204] width 356 height 29
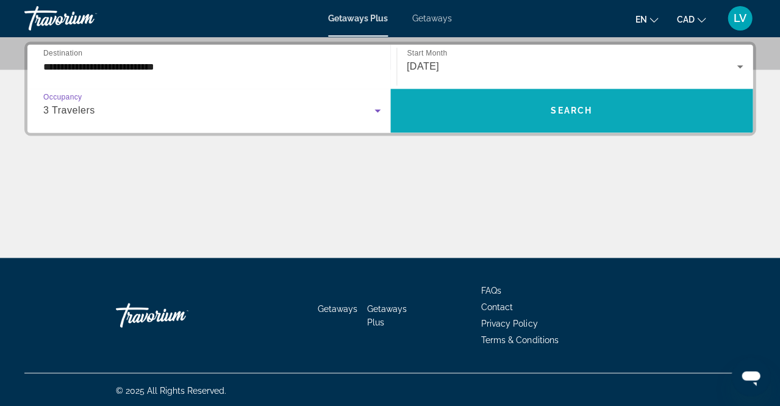
click at [589, 113] on span "Search" at bounding box center [571, 111] width 41 height 10
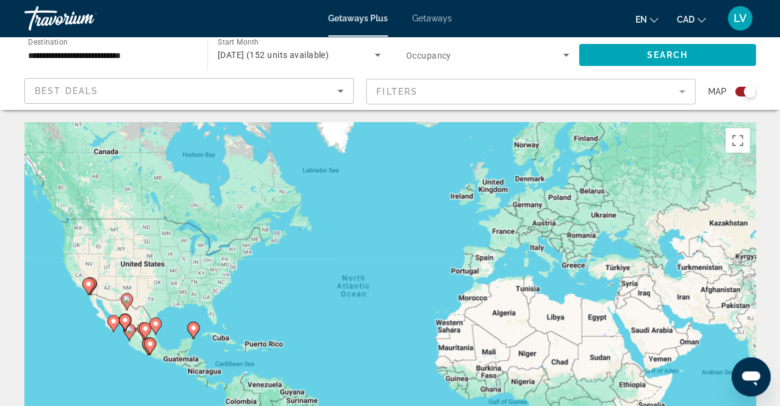
click at [603, 90] on mat-form-field "Filters" at bounding box center [530, 92] width 329 height 26
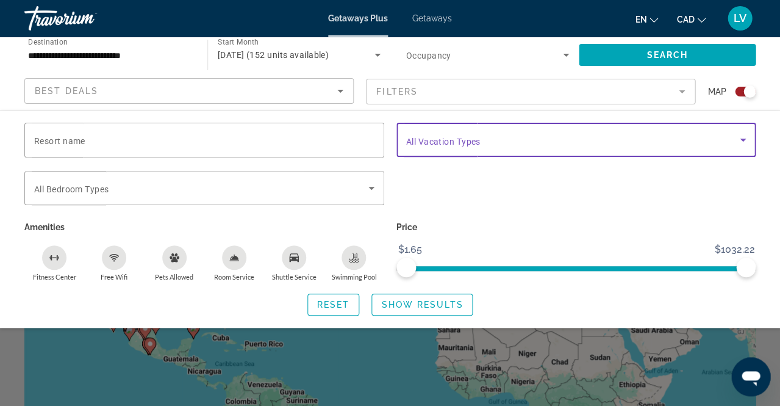
click at [537, 144] on span "Search widget" at bounding box center [573, 139] width 334 height 15
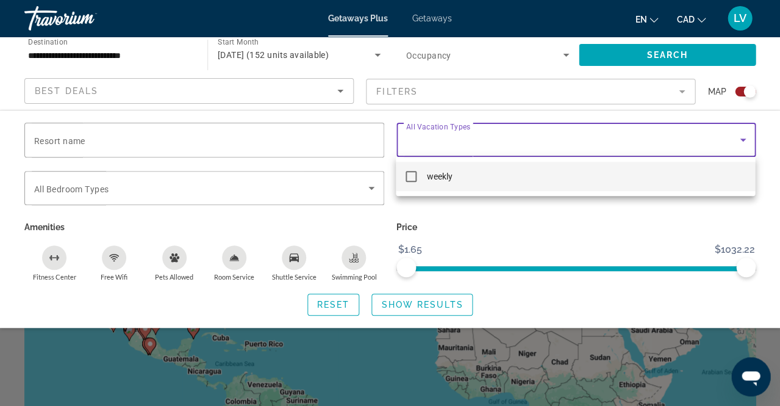
click at [414, 178] on mat-pseudo-checkbox at bounding box center [411, 176] width 11 height 11
click at [428, 303] on div at bounding box center [390, 203] width 780 height 406
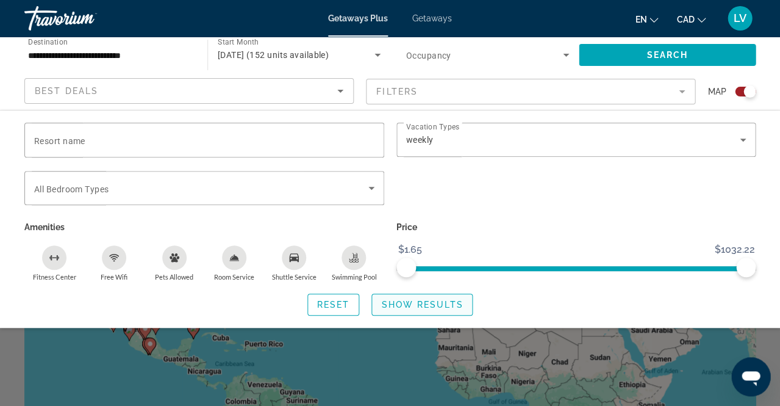
click at [430, 305] on span "Show Results" at bounding box center [422, 305] width 82 height 10
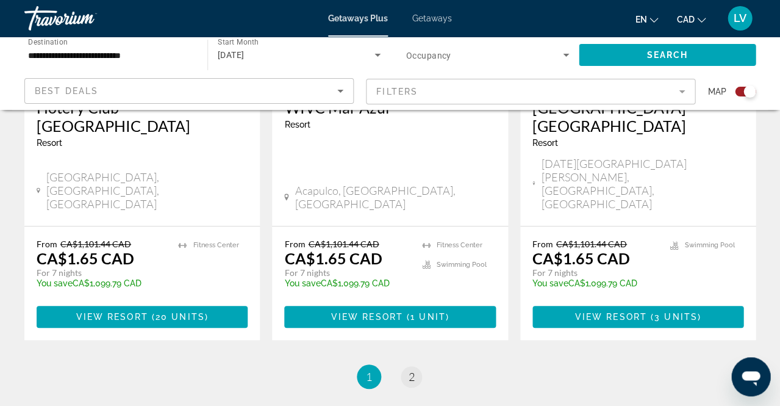
scroll to position [2024, 0]
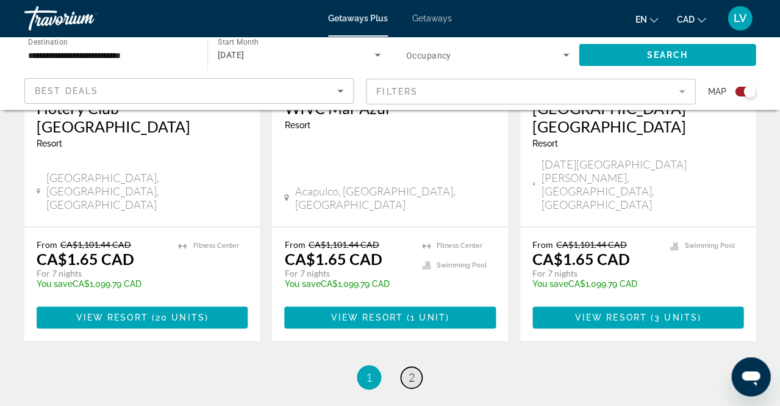
click at [413, 370] on span "2" at bounding box center [412, 376] width 6 height 13
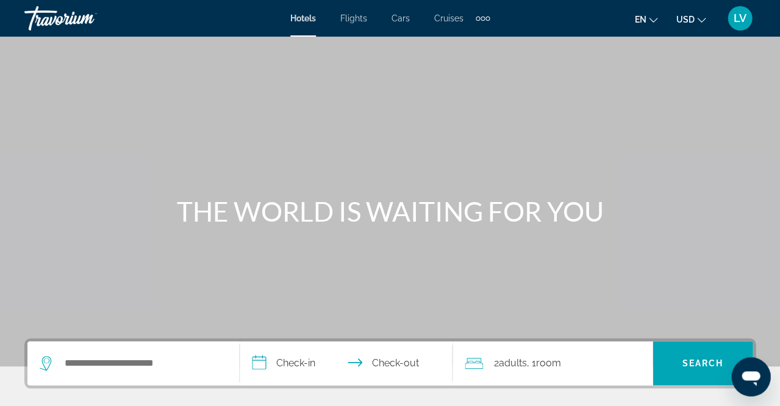
click at [484, 16] on div "Extra navigation items" at bounding box center [483, 18] width 4 height 4
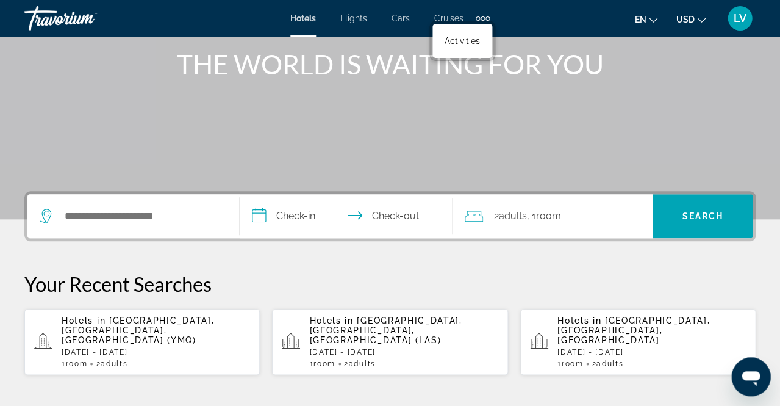
scroll to position [146, 0]
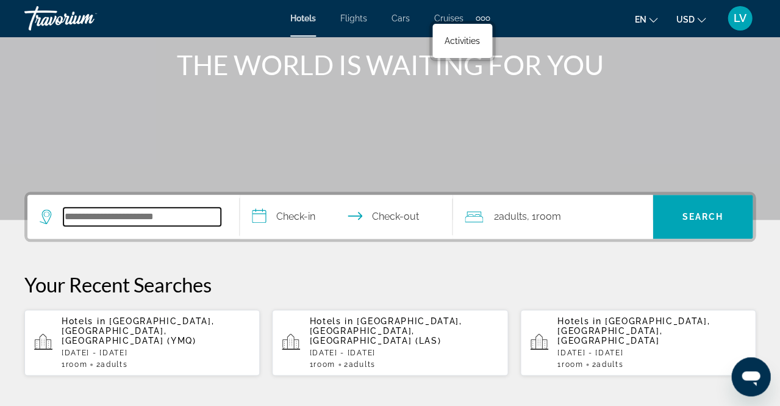
click at [138, 219] on input "Search widget" at bounding box center [141, 216] width 157 height 18
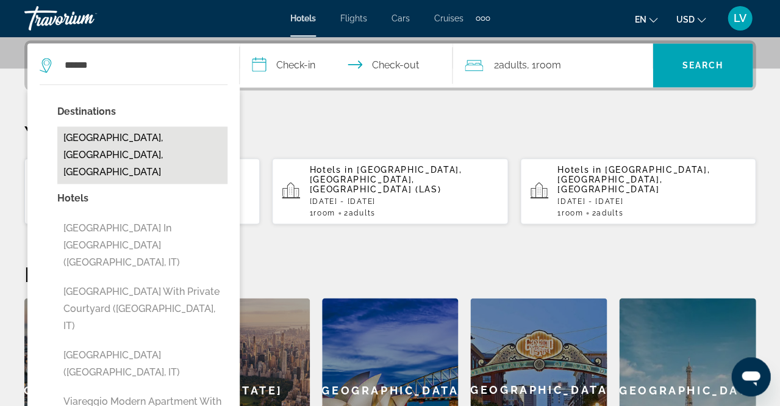
click at [137, 136] on button "Viareggio, Lucca, Italy" at bounding box center [142, 154] width 170 height 57
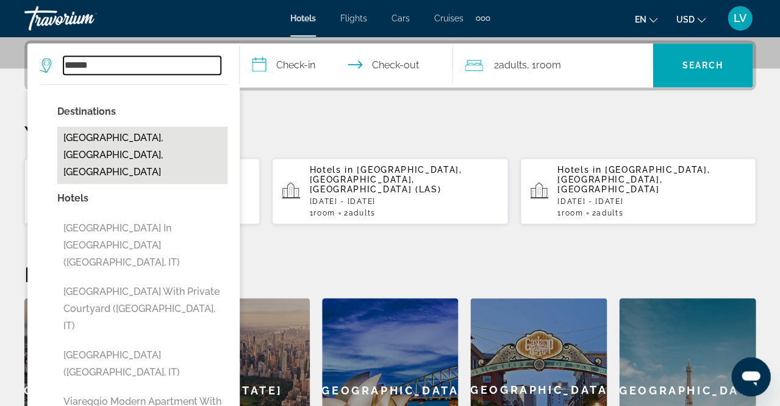
type input "**********"
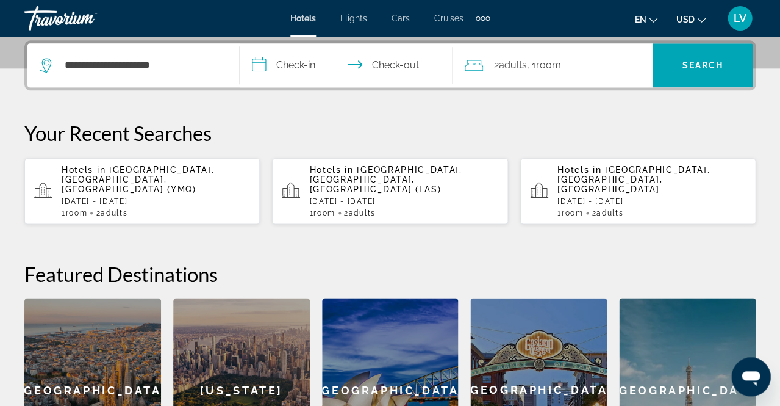
click at [260, 61] on input "**********" at bounding box center [348, 67] width 217 height 48
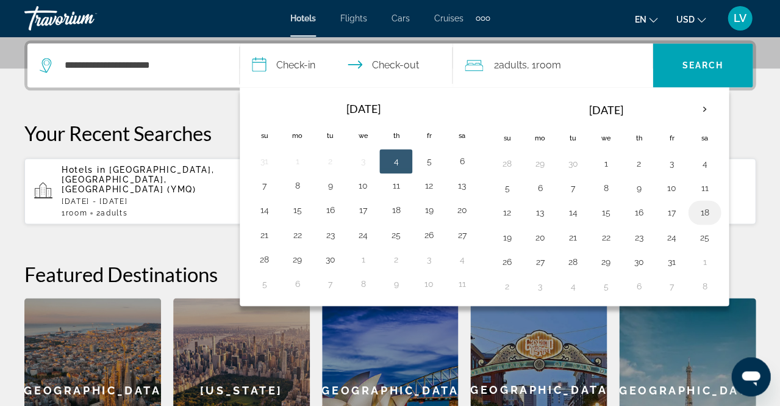
click at [706, 213] on button "18" at bounding box center [705, 212] width 20 height 17
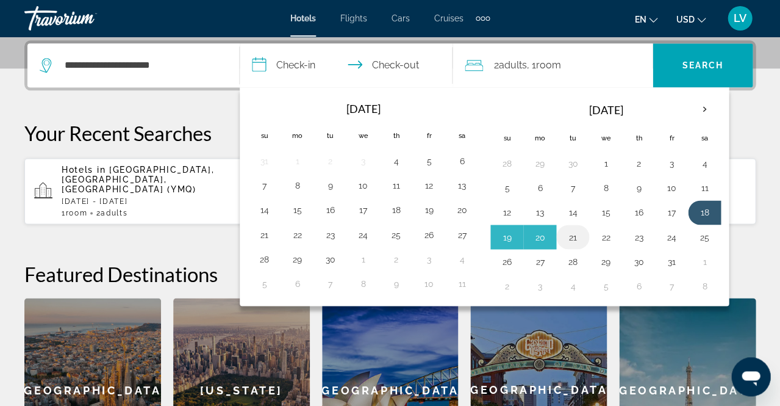
click at [571, 238] on button "21" at bounding box center [573, 236] width 20 height 17
type input "**********"
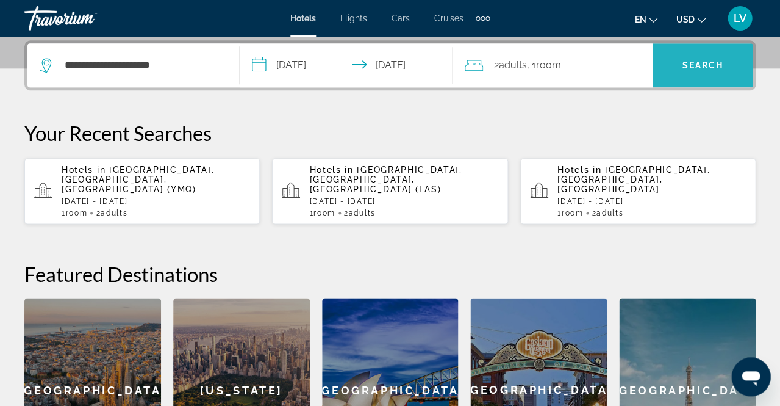
click at [717, 62] on span "Search" at bounding box center [702, 65] width 41 height 10
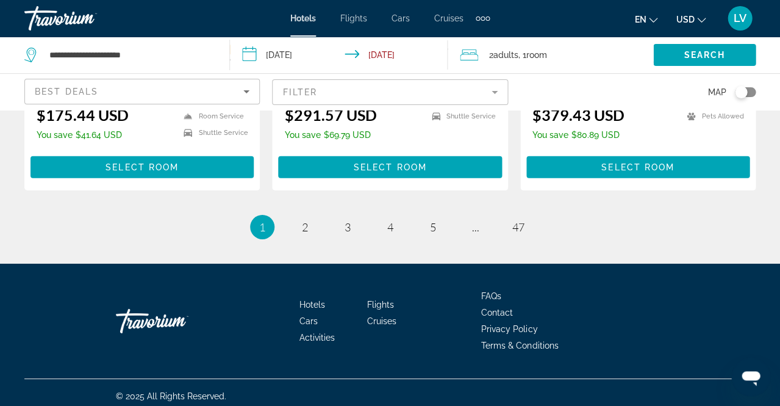
scroll to position [1788, 0]
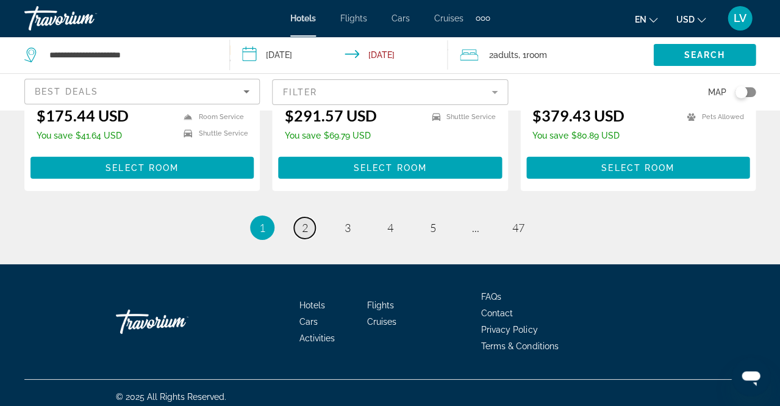
click at [306, 223] on span "2" at bounding box center [305, 227] width 6 height 13
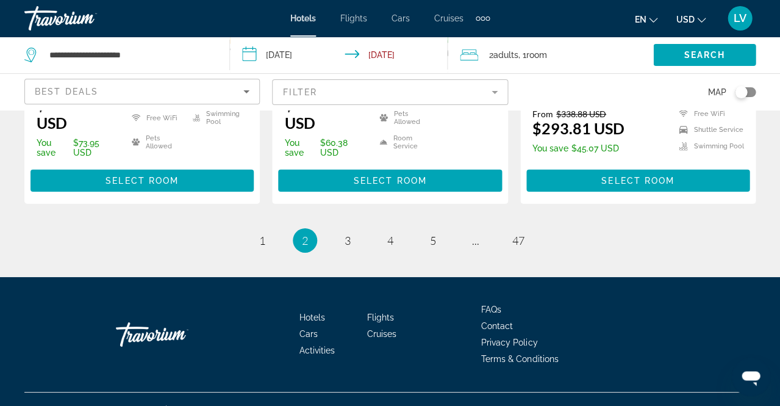
scroll to position [1796, 0]
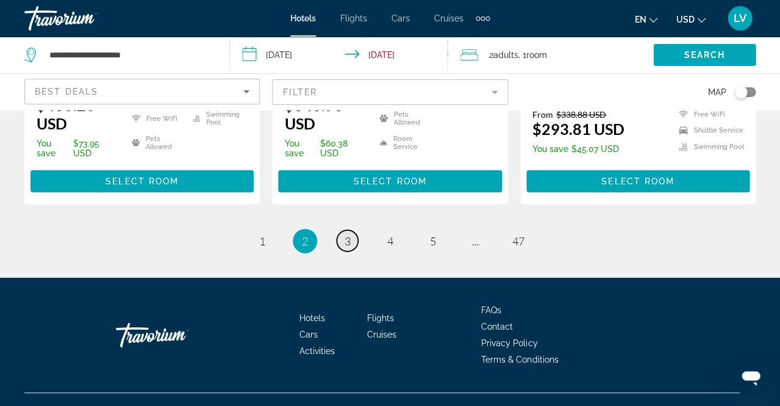
click at [345, 234] on span "3" at bounding box center [348, 240] width 6 height 13
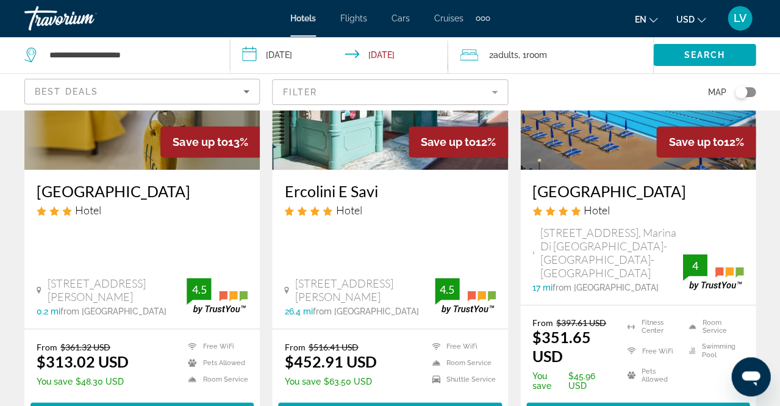
scroll to position [179, 0]
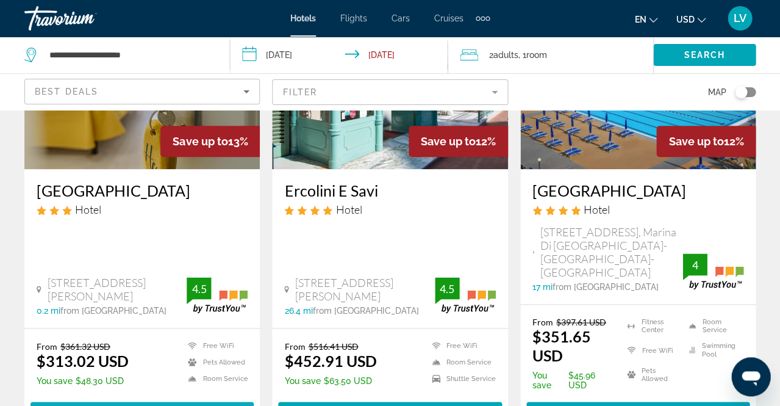
click at [131, 405] on span "Select Room" at bounding box center [142, 413] width 73 height 10
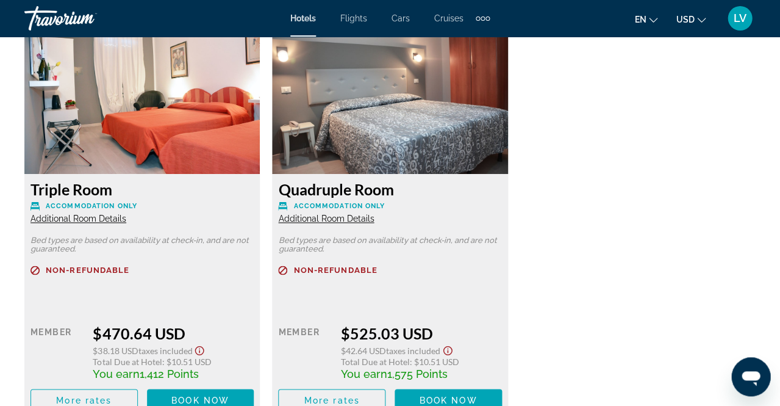
scroll to position [2329, 0]
